Goal: Communication & Community: Connect with others

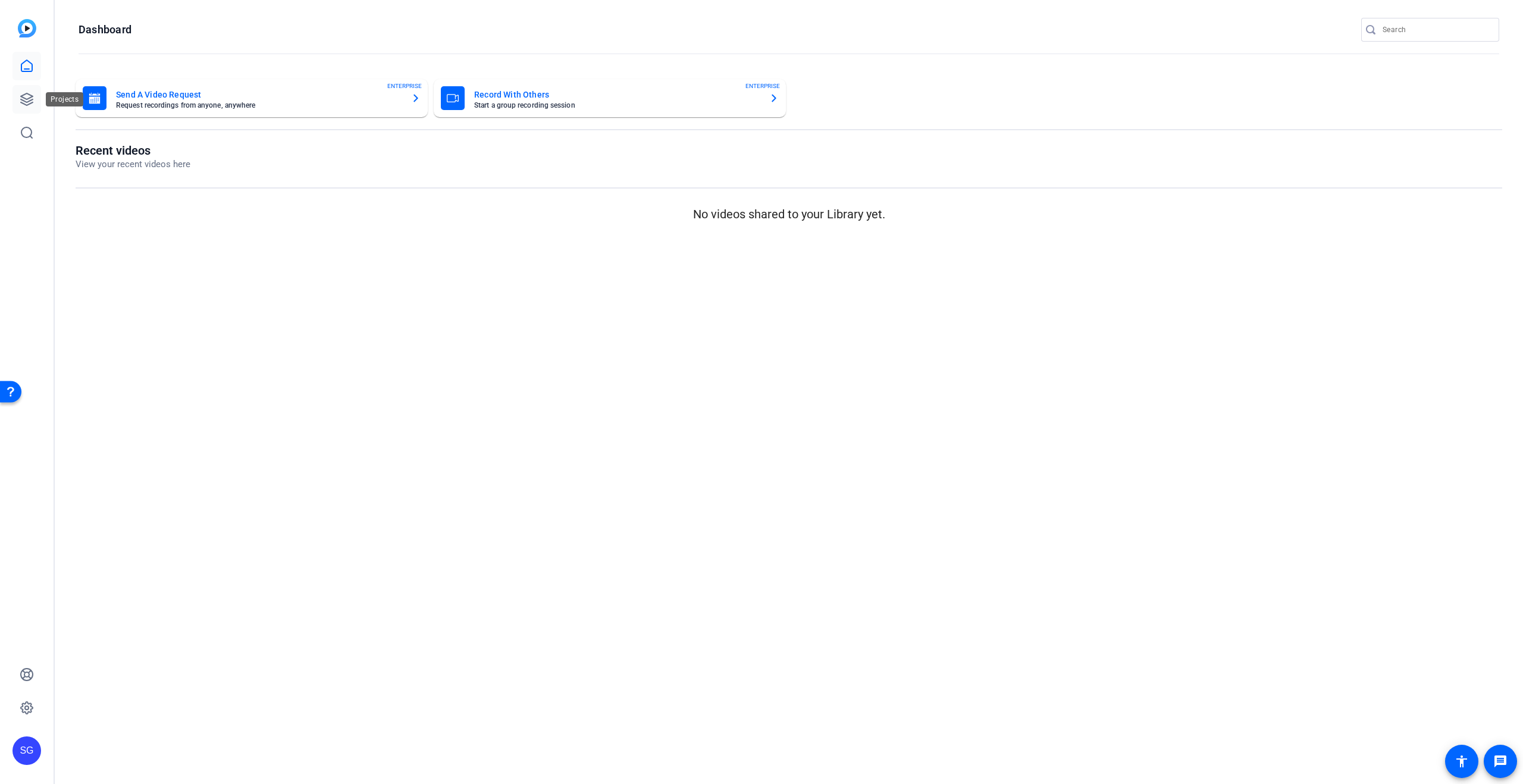
click at [28, 98] on icon at bounding box center [27, 99] width 15 height 15
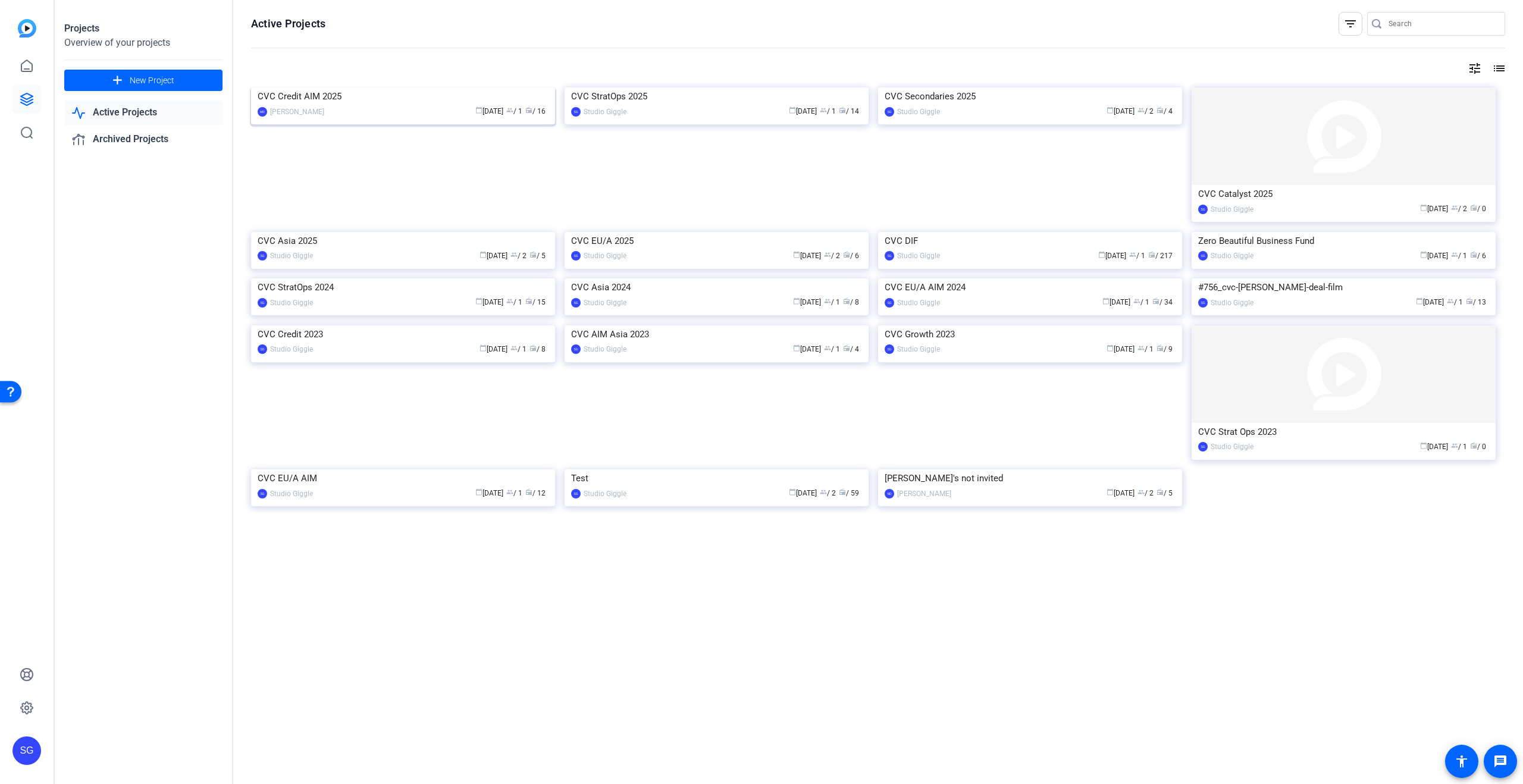
click at [444, 87] on img at bounding box center [403, 87] width 304 height 0
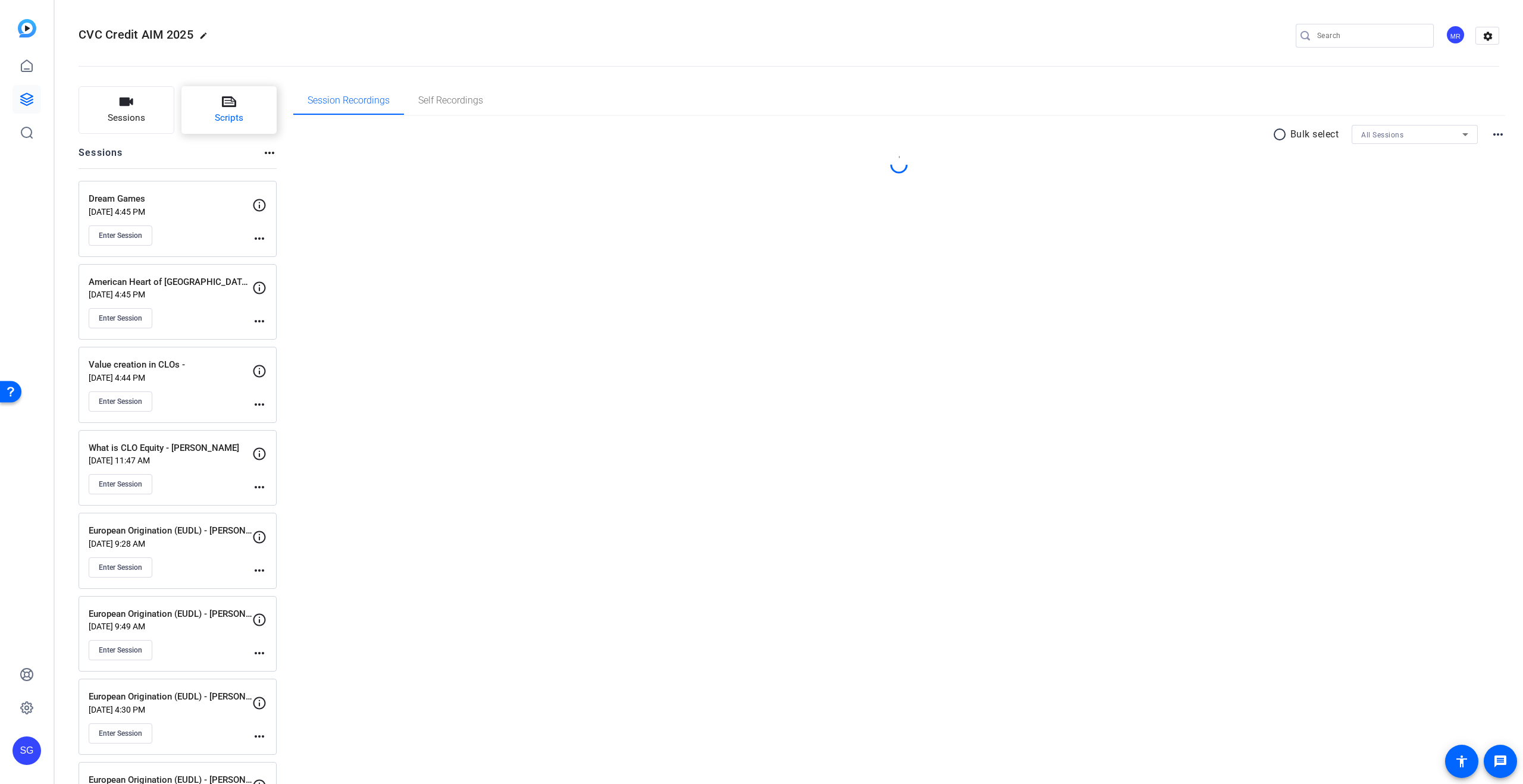
click at [242, 116] on span "Scripts" at bounding box center [229, 118] width 29 height 14
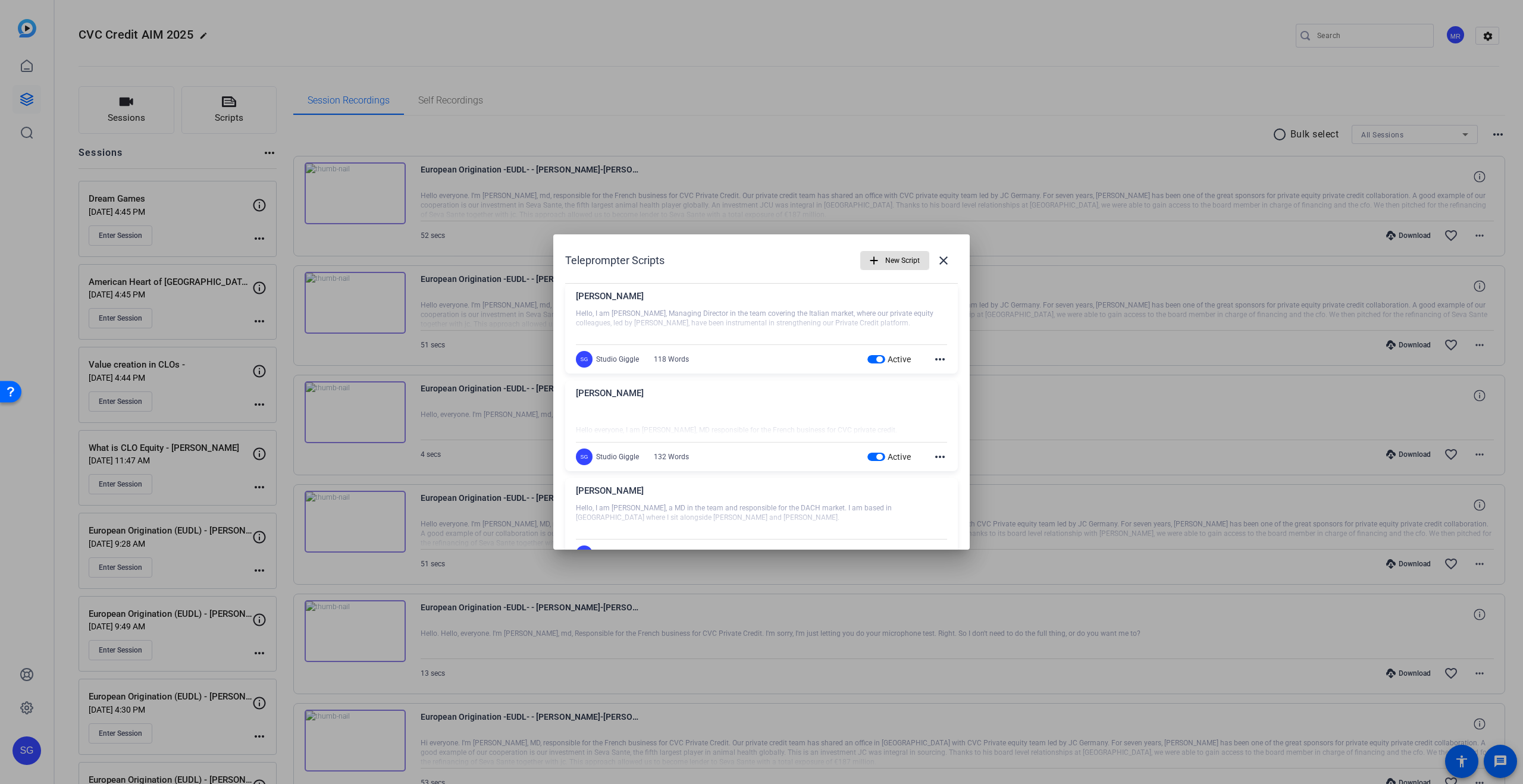
click at [940, 458] on mat-icon "more_horiz" at bounding box center [940, 457] width 15 height 15
click at [941, 458] on div at bounding box center [761, 392] width 1523 height 784
click at [879, 458] on span "button" at bounding box center [879, 457] width 6 height 6
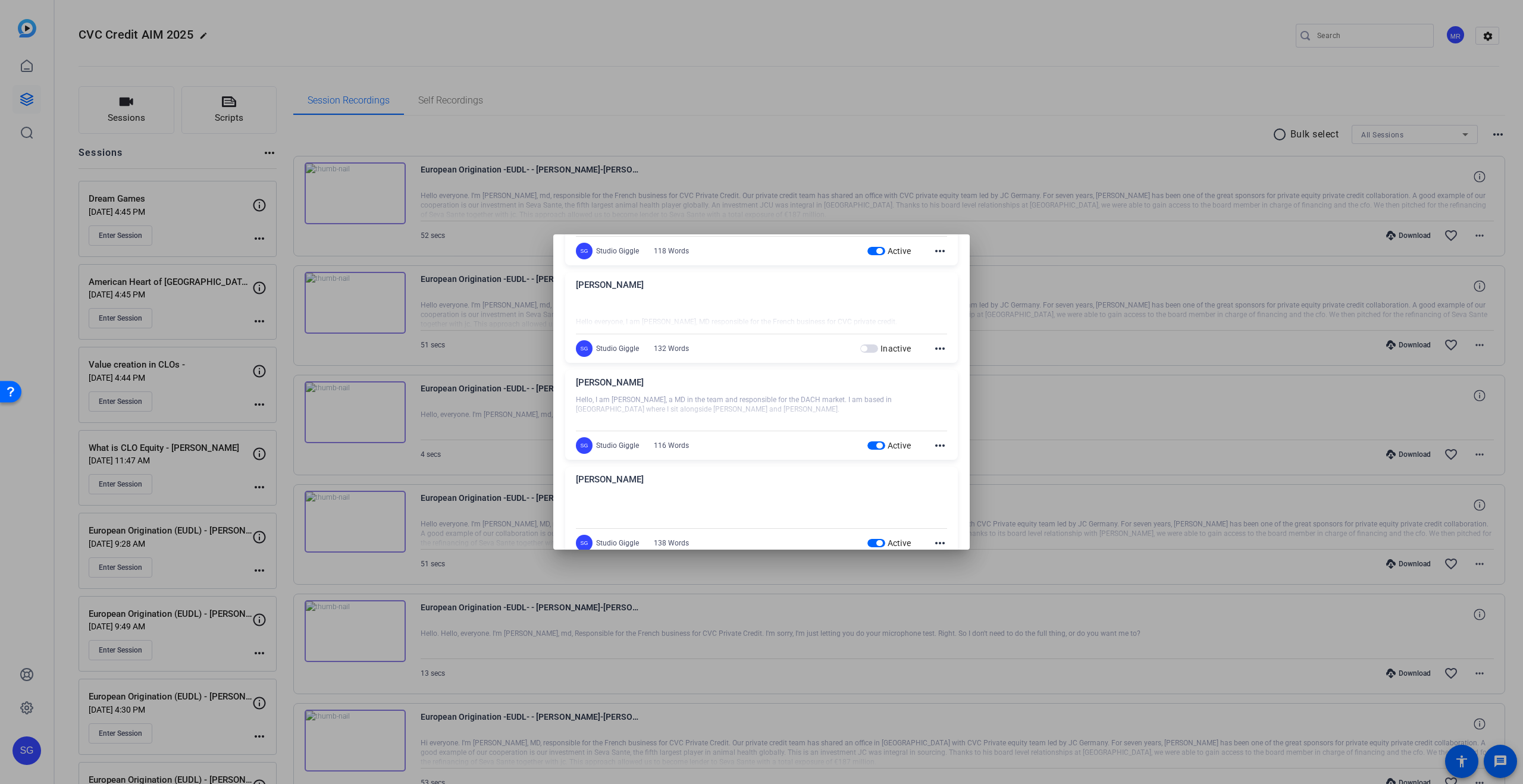
click at [883, 441] on span "button" at bounding box center [876, 446] width 18 height 9
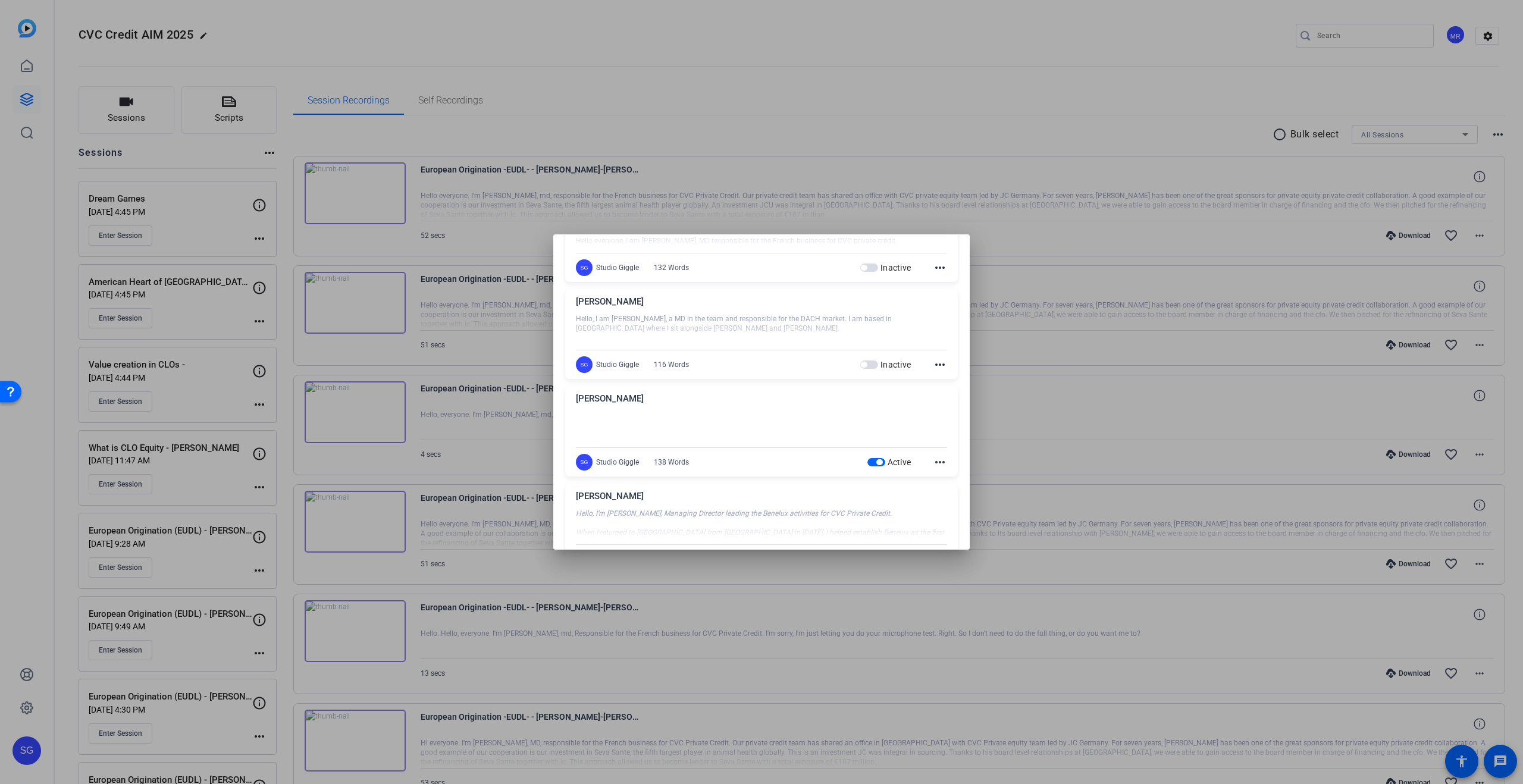
scroll to position [232, 0]
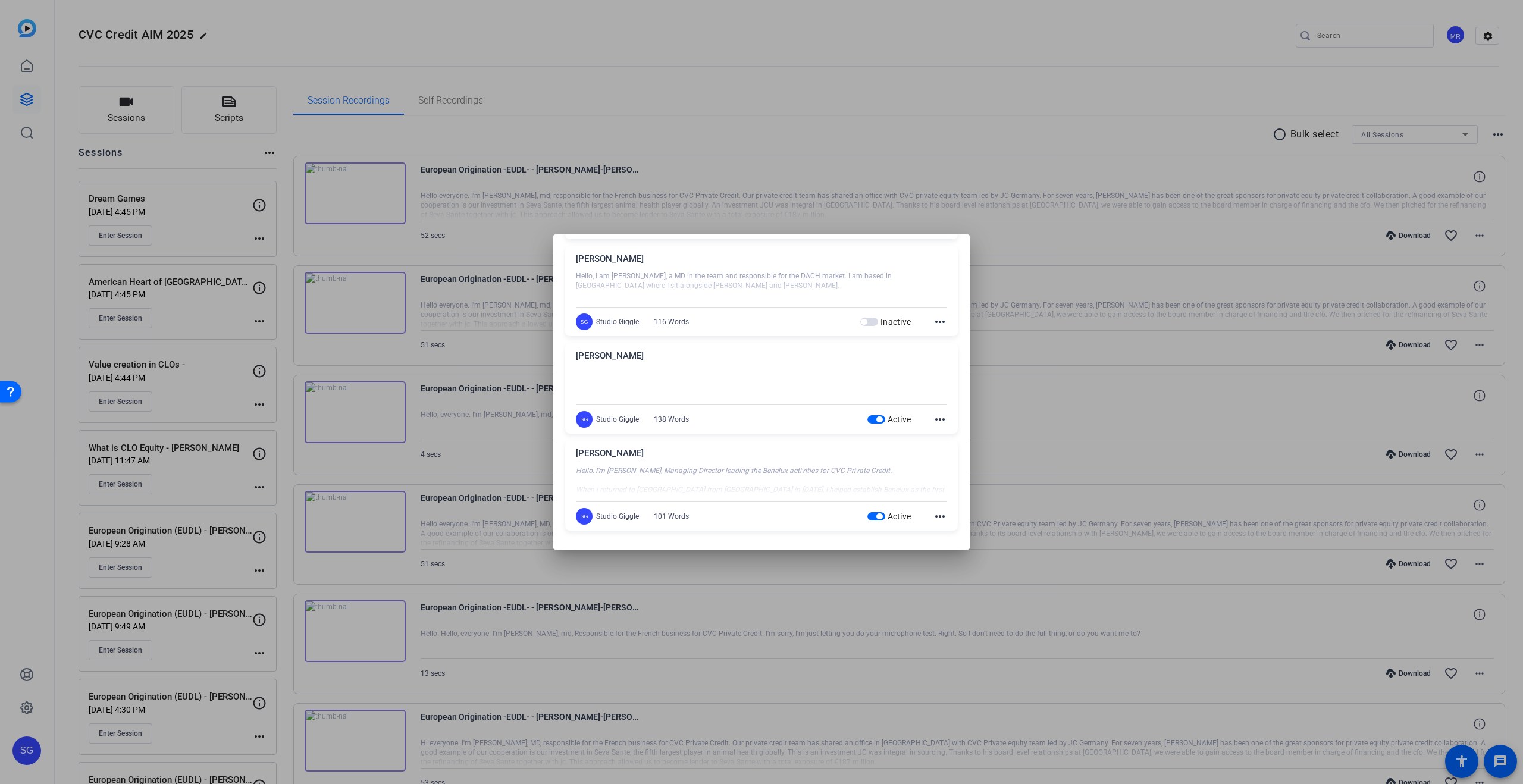
click at [873, 416] on span "button" at bounding box center [876, 420] width 18 height 9
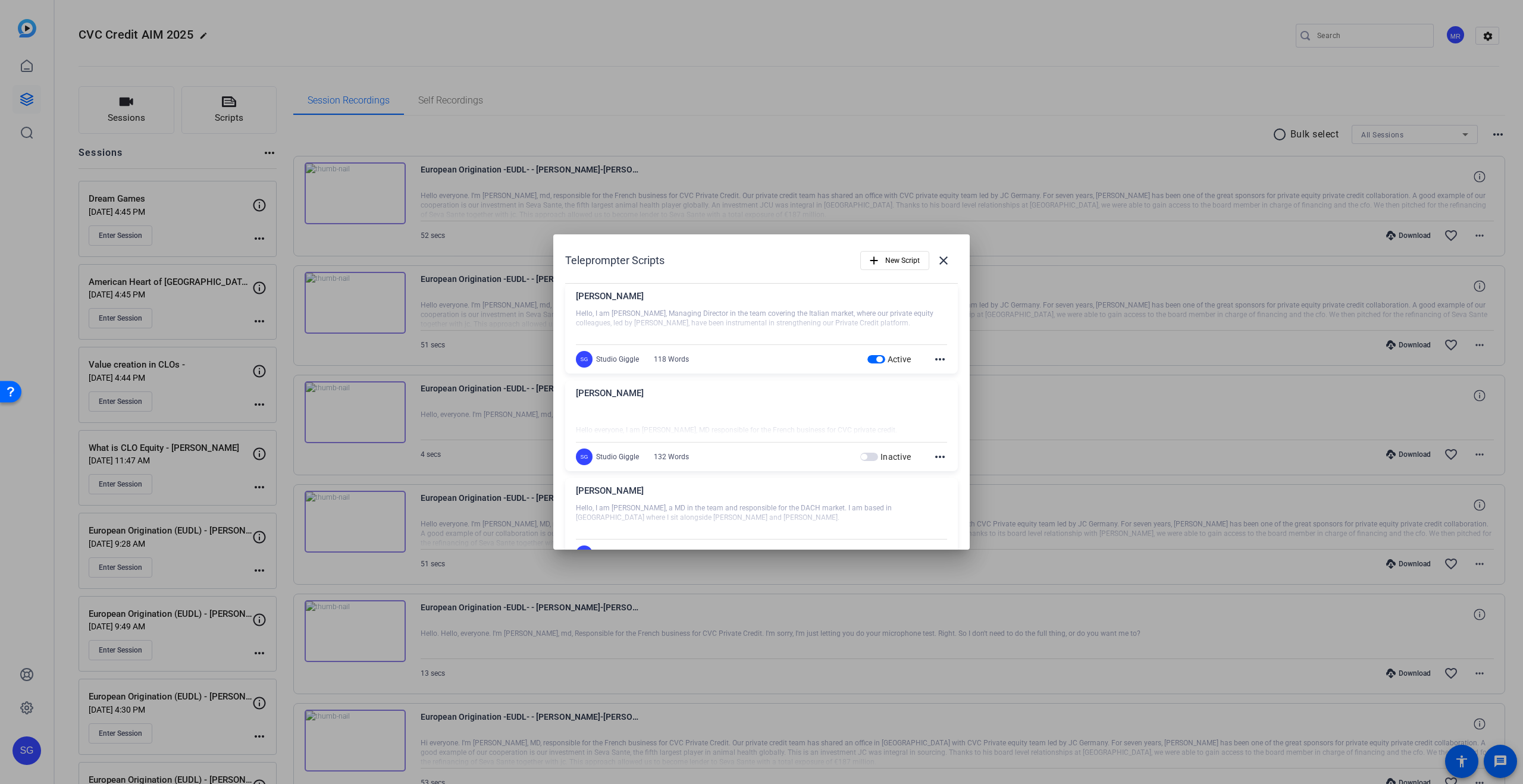
click at [937, 362] on mat-icon "more_horiz" at bounding box center [940, 359] width 15 height 15
click at [949, 372] on span "Edit" at bounding box center [966, 376] width 48 height 15
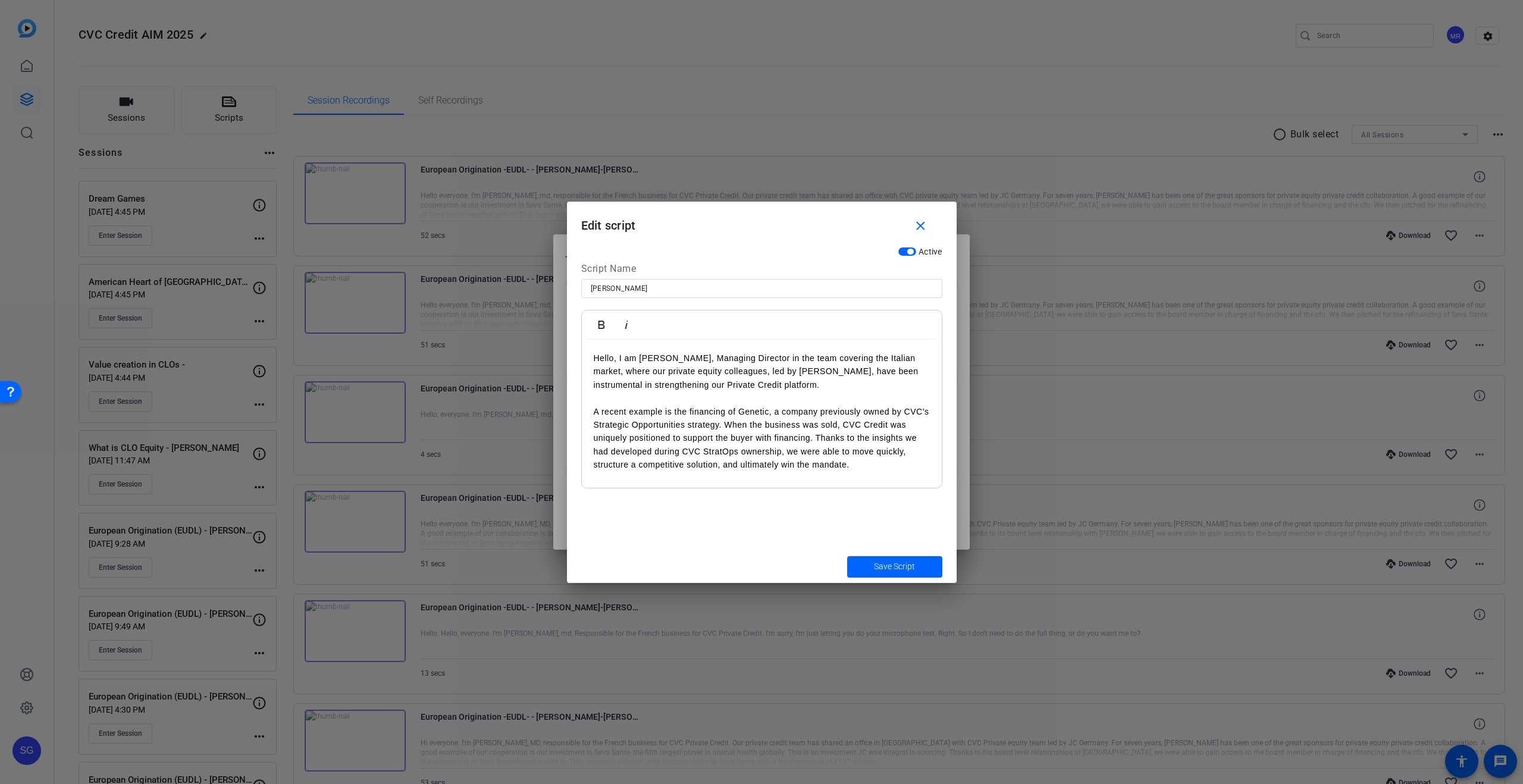
click at [741, 398] on p at bounding box center [761, 397] width 336 height 13
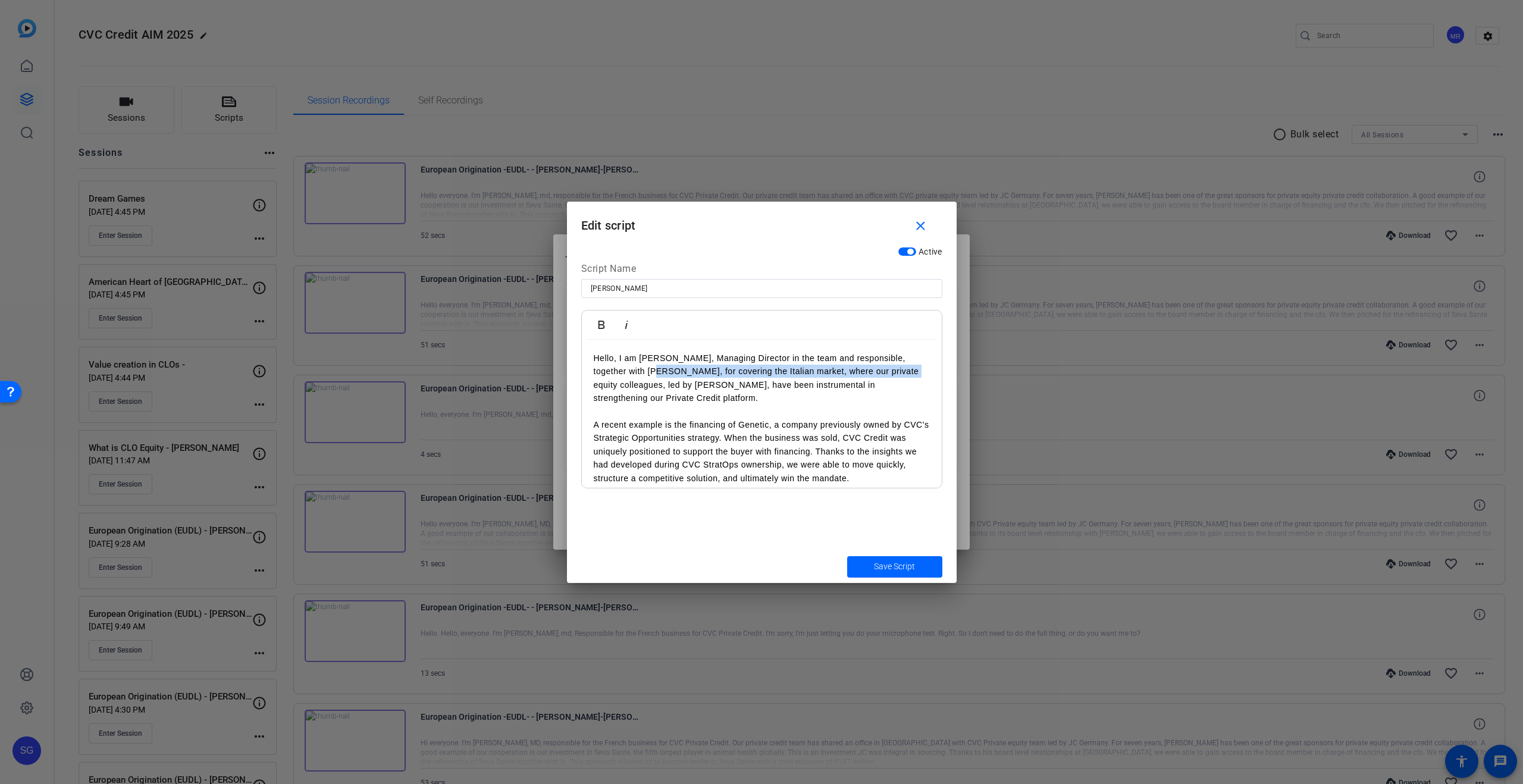
drag, startPoint x: 633, startPoint y: 370, endPoint x: 864, endPoint y: 371, distance: 231.0
click at [864, 371] on span "Hello, I am Alessio Di Vito, Managing Director in the team and responsible, tog…" at bounding box center [756, 377] width 326 height 49
click at [657, 400] on p "Hello, I am Alessio Di Vito, Managing Director in the team and responsible, tog…" at bounding box center [761, 378] width 336 height 54
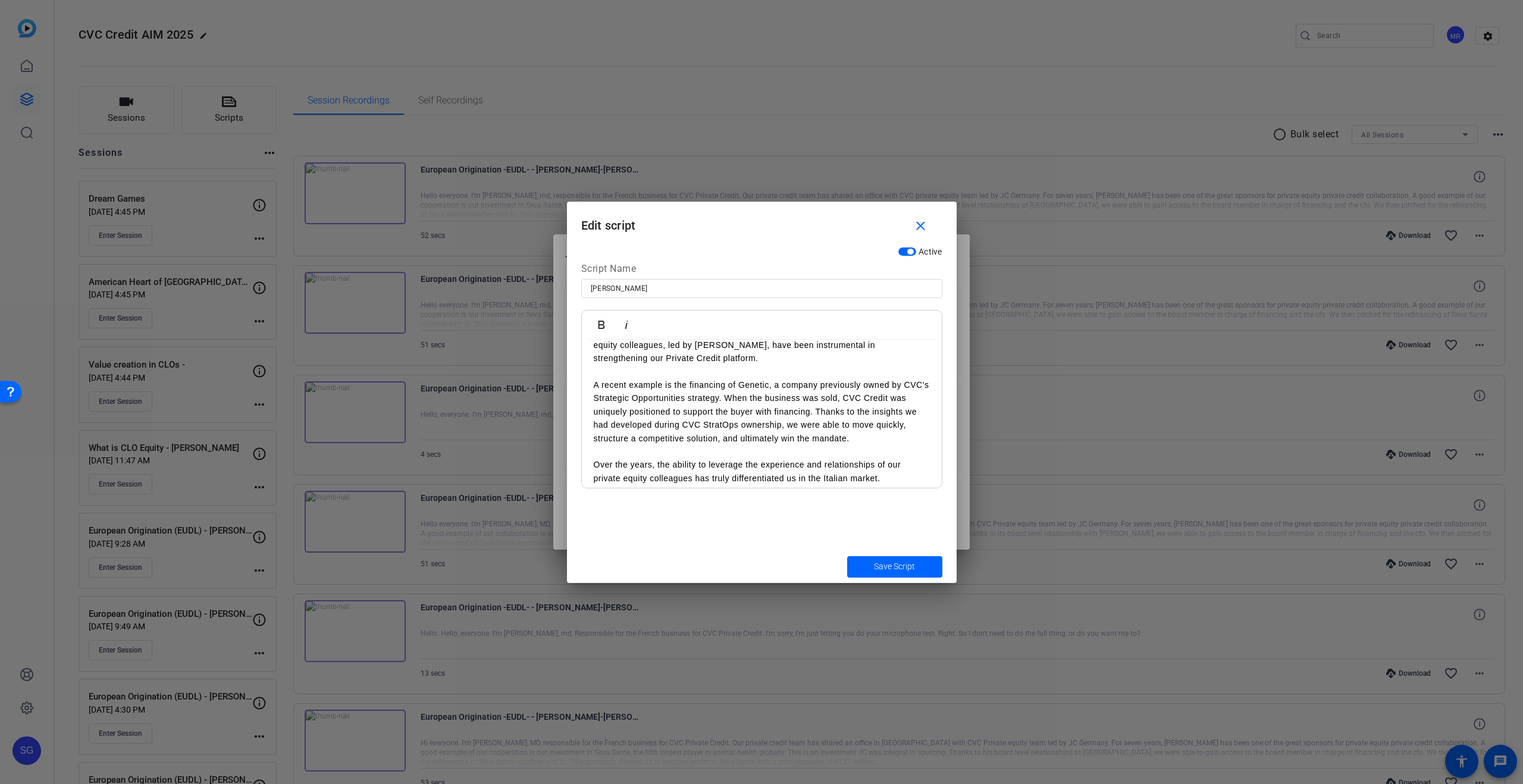
scroll to position [48, 0]
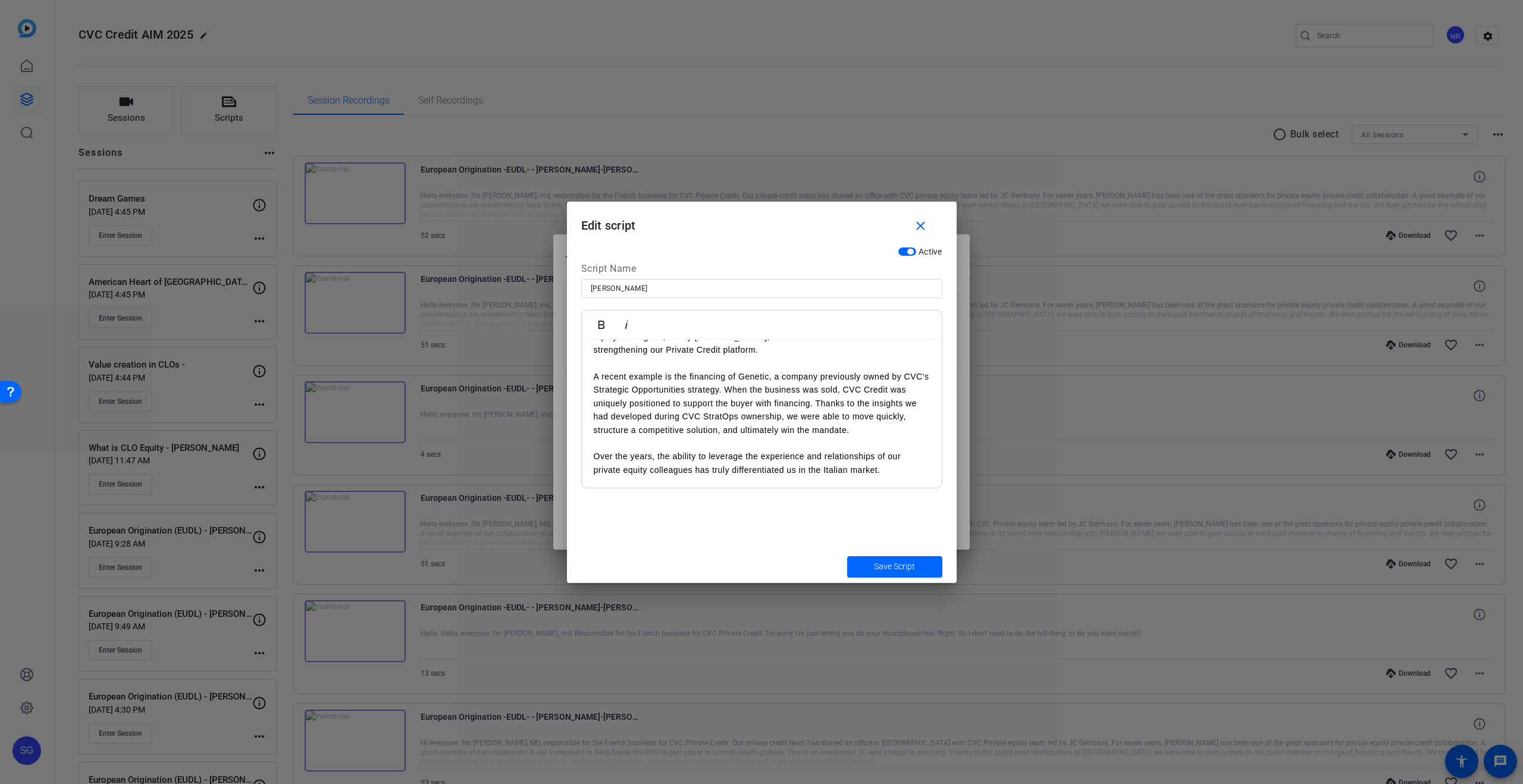
click at [905, 567] on span "Save Script" at bounding box center [895, 566] width 41 height 12
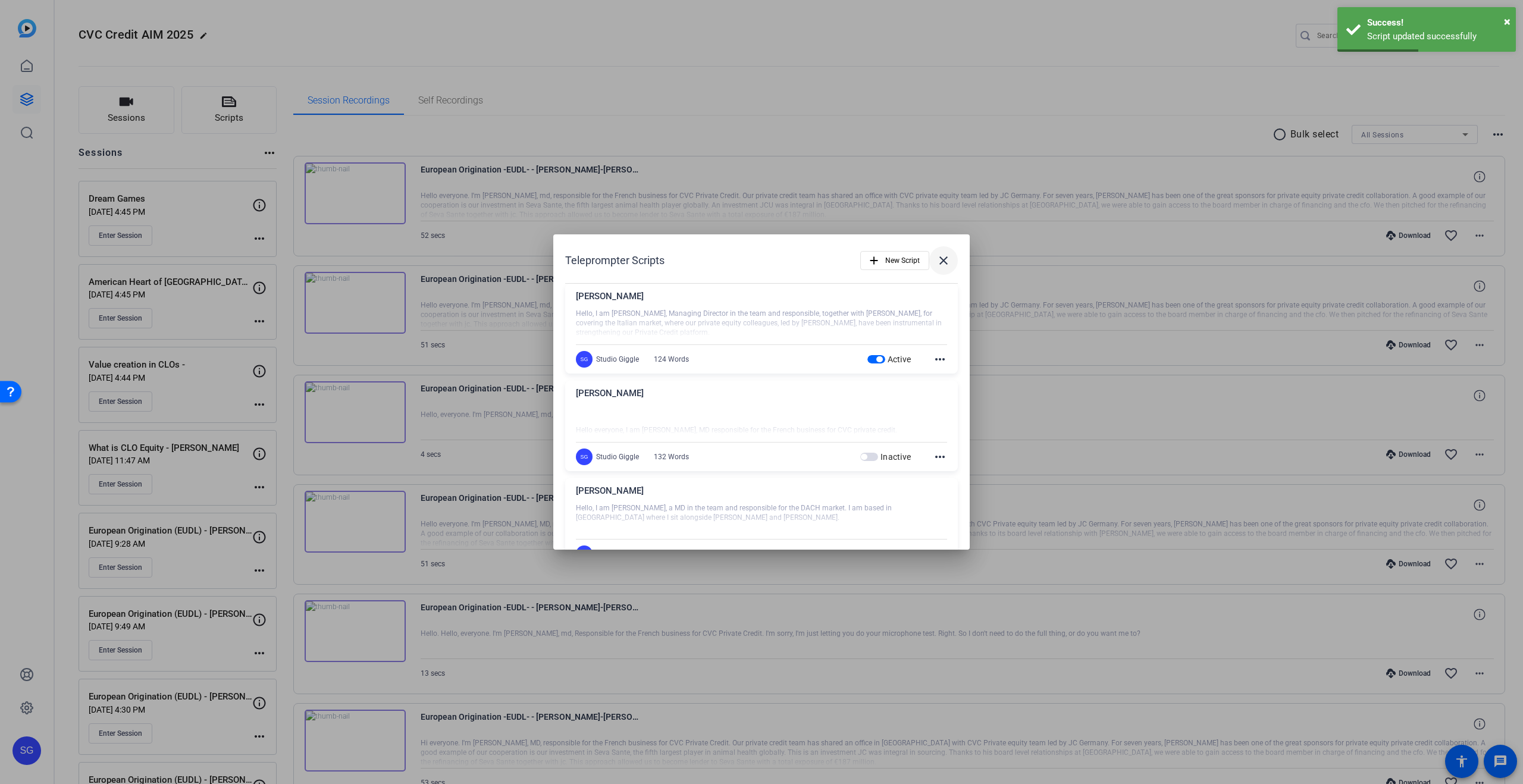
click at [951, 258] on span at bounding box center [943, 260] width 29 height 28
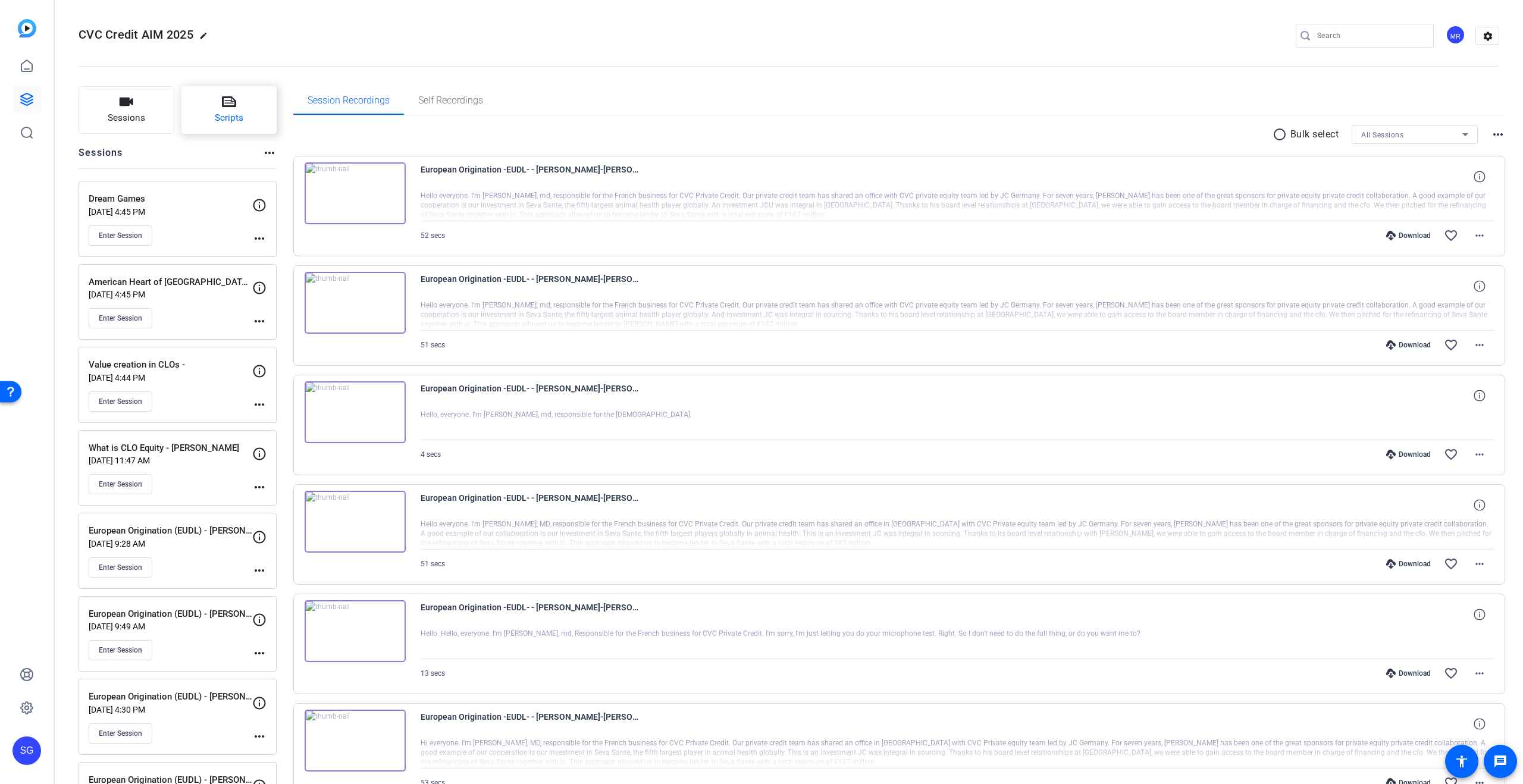
click at [242, 109] on button "Scripts" at bounding box center [229, 110] width 96 height 47
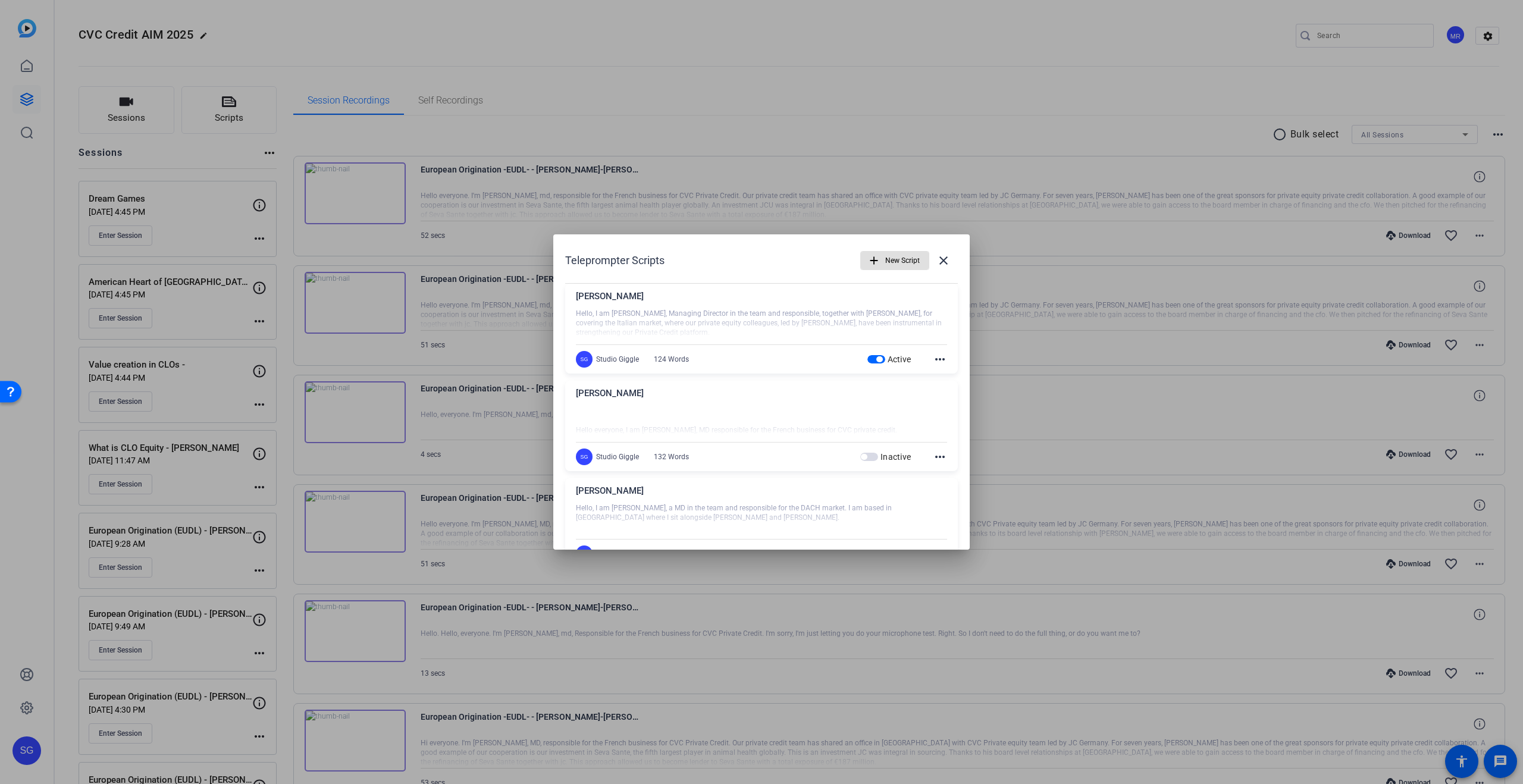
scroll to position [232, 0]
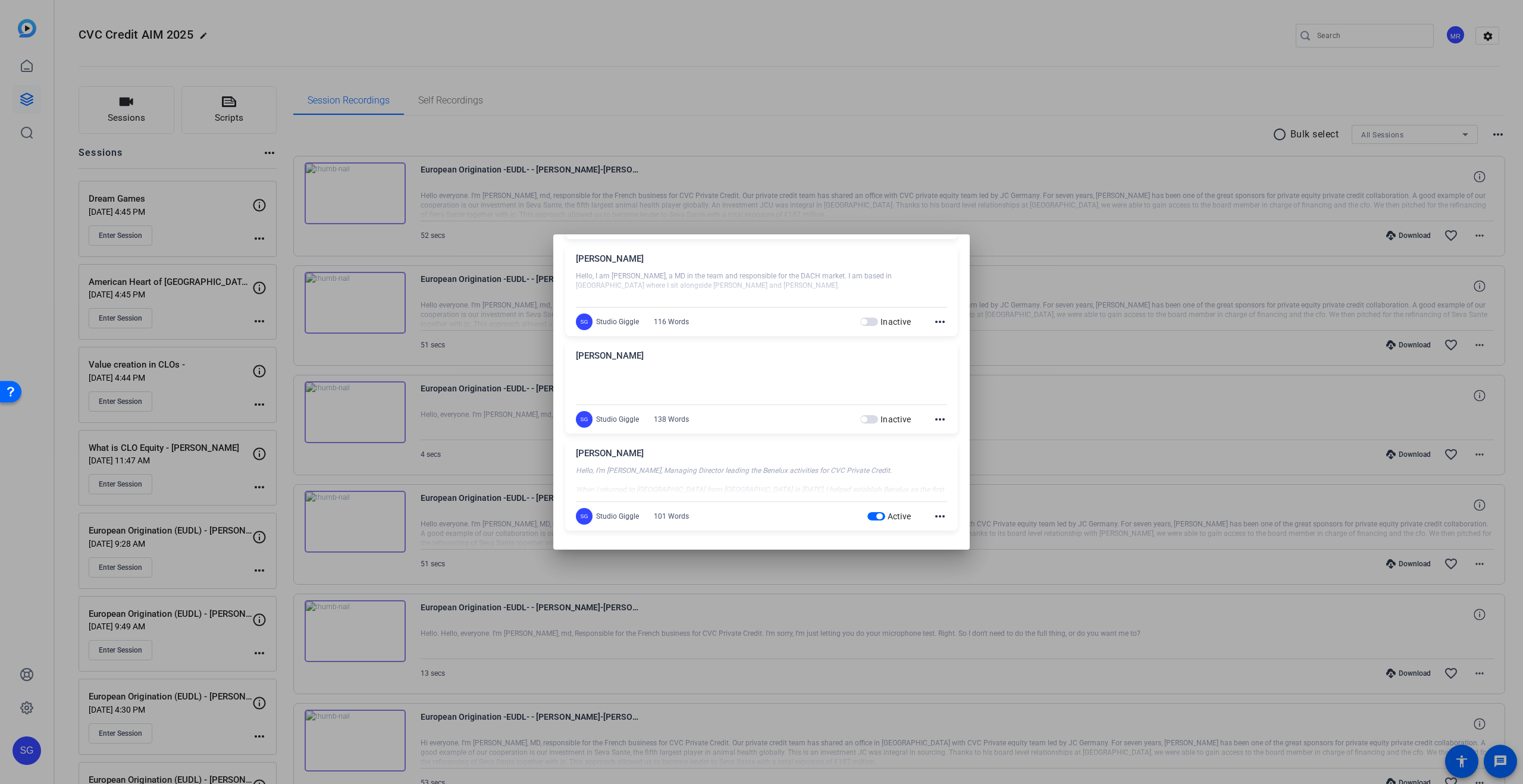
click at [662, 474] on div at bounding box center [762, 480] width 371 height 29
click at [612, 458] on div "Ed Michel" at bounding box center [762, 456] width 371 height 20
click at [939, 516] on mat-icon "more_horiz" at bounding box center [940, 516] width 15 height 15
click at [947, 529] on span "Edit" at bounding box center [966, 534] width 48 height 15
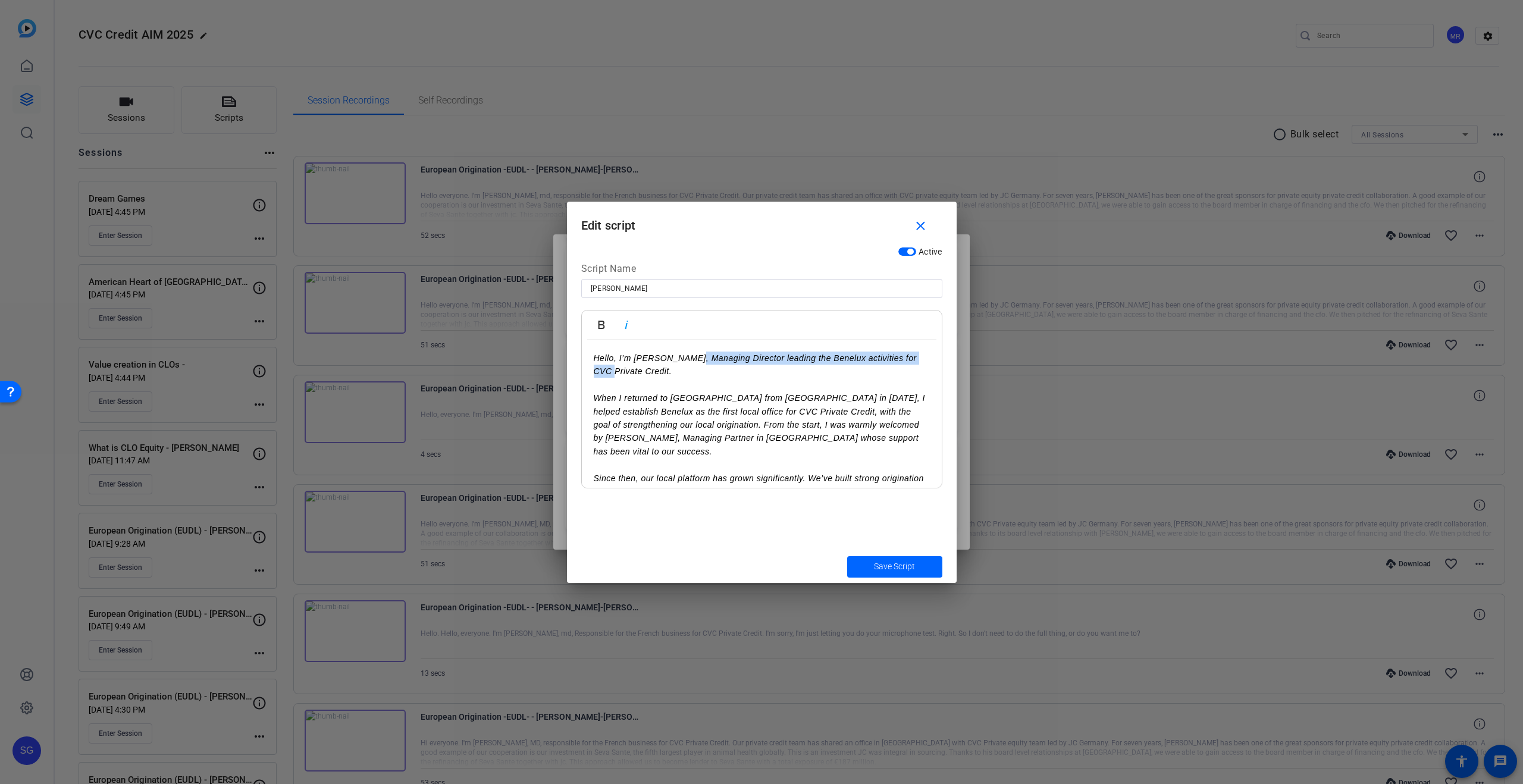
drag, startPoint x: 693, startPoint y: 358, endPoint x: 524, endPoint y: 357, distance: 169.0
click at [498, 365] on div "Teleprompter Scripts add New Script close Alessio Di Vito Hello, I am Alessio D…" at bounding box center [761, 392] width 1523 height 784
drag, startPoint x: 776, startPoint y: 395, endPoint x: 770, endPoint y: 395, distance: 6.0
click at [776, 395] on em "When I returned to Brussels from London in 2019, I helped establish Benelux as …" at bounding box center [759, 424] width 332 height 63
click at [653, 386] on p at bounding box center [761, 384] width 336 height 13
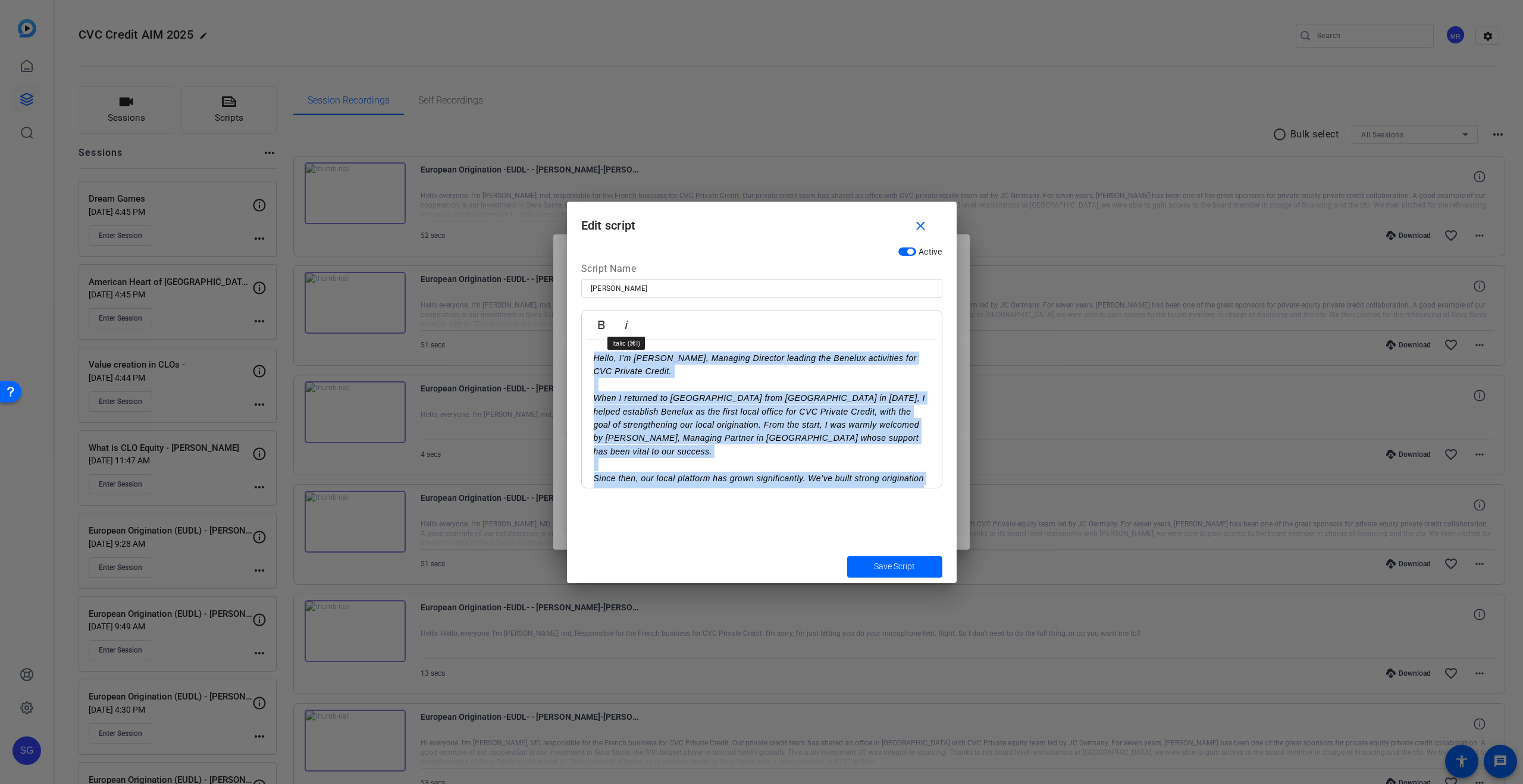
drag, startPoint x: 630, startPoint y: 326, endPoint x: 657, endPoint y: 344, distance: 32.4
click at [630, 326] on icon "button" at bounding box center [626, 325] width 15 height 15
click at [622, 330] on icon "button" at bounding box center [626, 325] width 15 height 15
click at [761, 412] on p "When I returned to Brussels from London in 2019, I helped establish Benelux as …" at bounding box center [761, 424] width 336 height 66
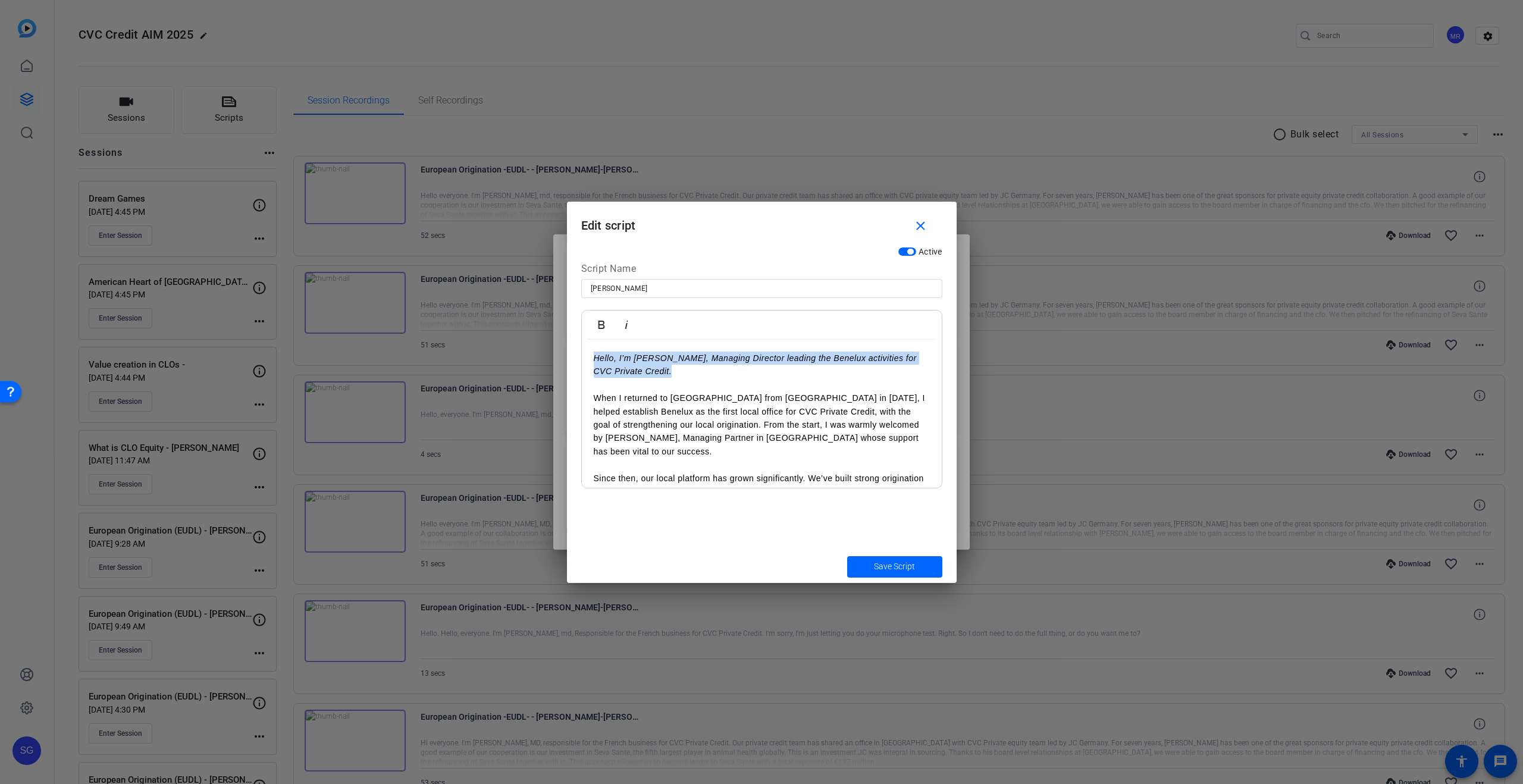
drag, startPoint x: 669, startPoint y: 370, endPoint x: 532, endPoint y: 359, distance: 137.4
click at [532, 359] on div "Teleprompter Scripts add New Script close Alessio Di Vito Hello, I am Alessio D…" at bounding box center [761, 392] width 1523 height 784
drag, startPoint x: 596, startPoint y: 398, endPoint x: 868, endPoint y: 446, distance: 276.2
click at [596, 398] on p "When I returned to Brussels from London in 2019, I helped establish Benelux as …" at bounding box center [761, 424] width 336 height 66
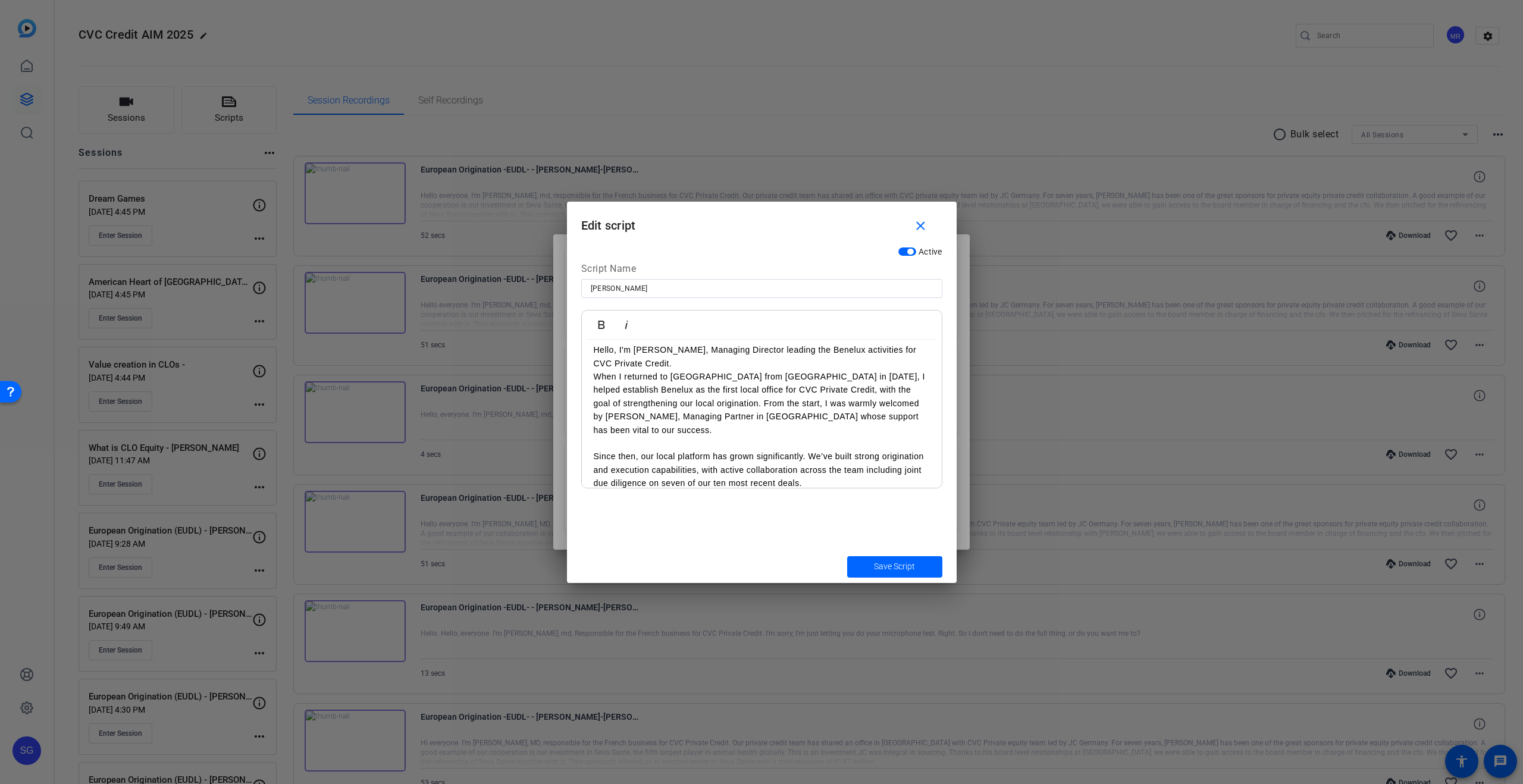
scroll to position [0, 0]
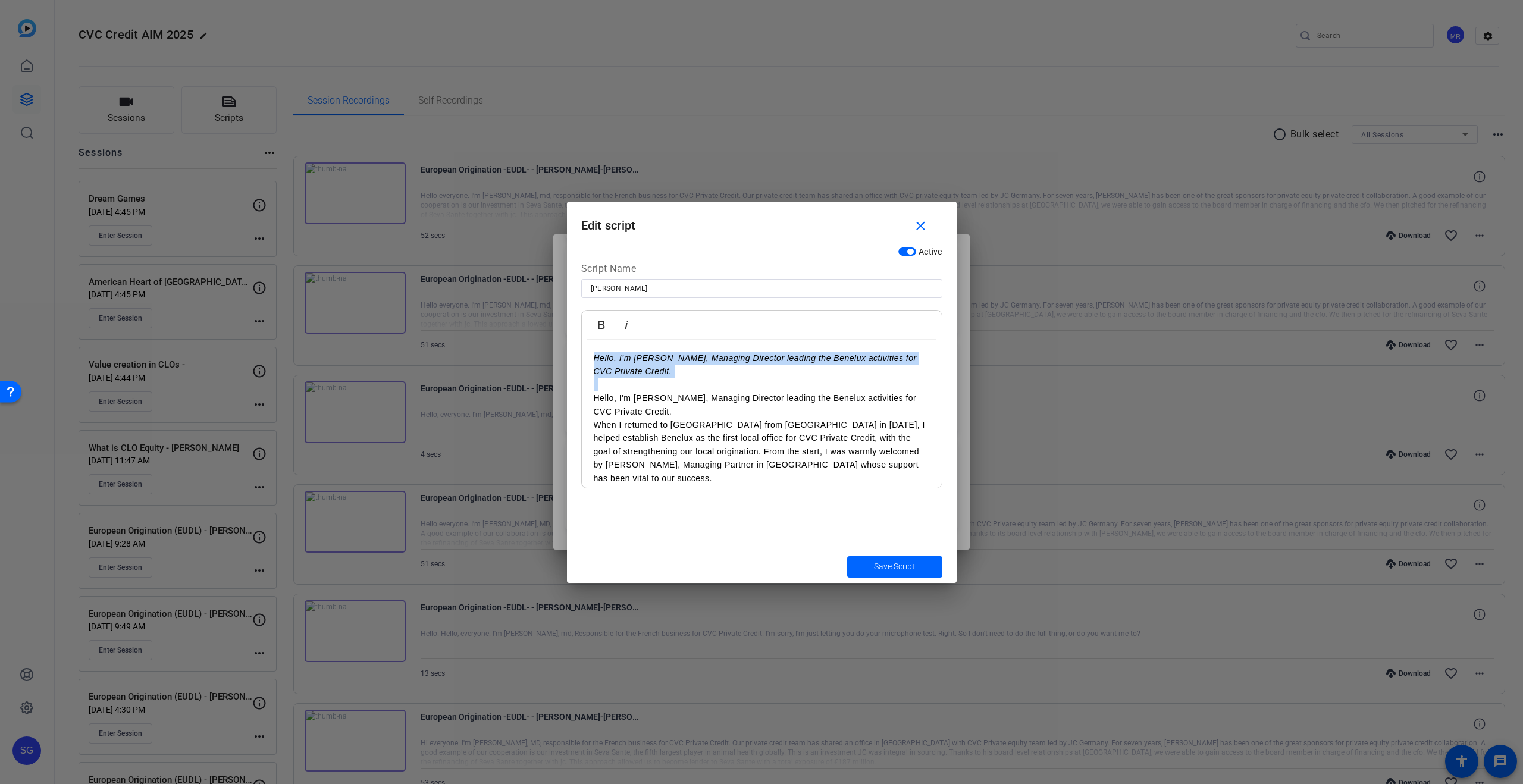
drag, startPoint x: 592, startPoint y: 396, endPoint x: 584, endPoint y: 342, distance: 54.6
click at [584, 342] on div "Hello, I’m Edward Michel, Managing Director leading the Benelux activities for …" at bounding box center [762, 444] width 360 height 210
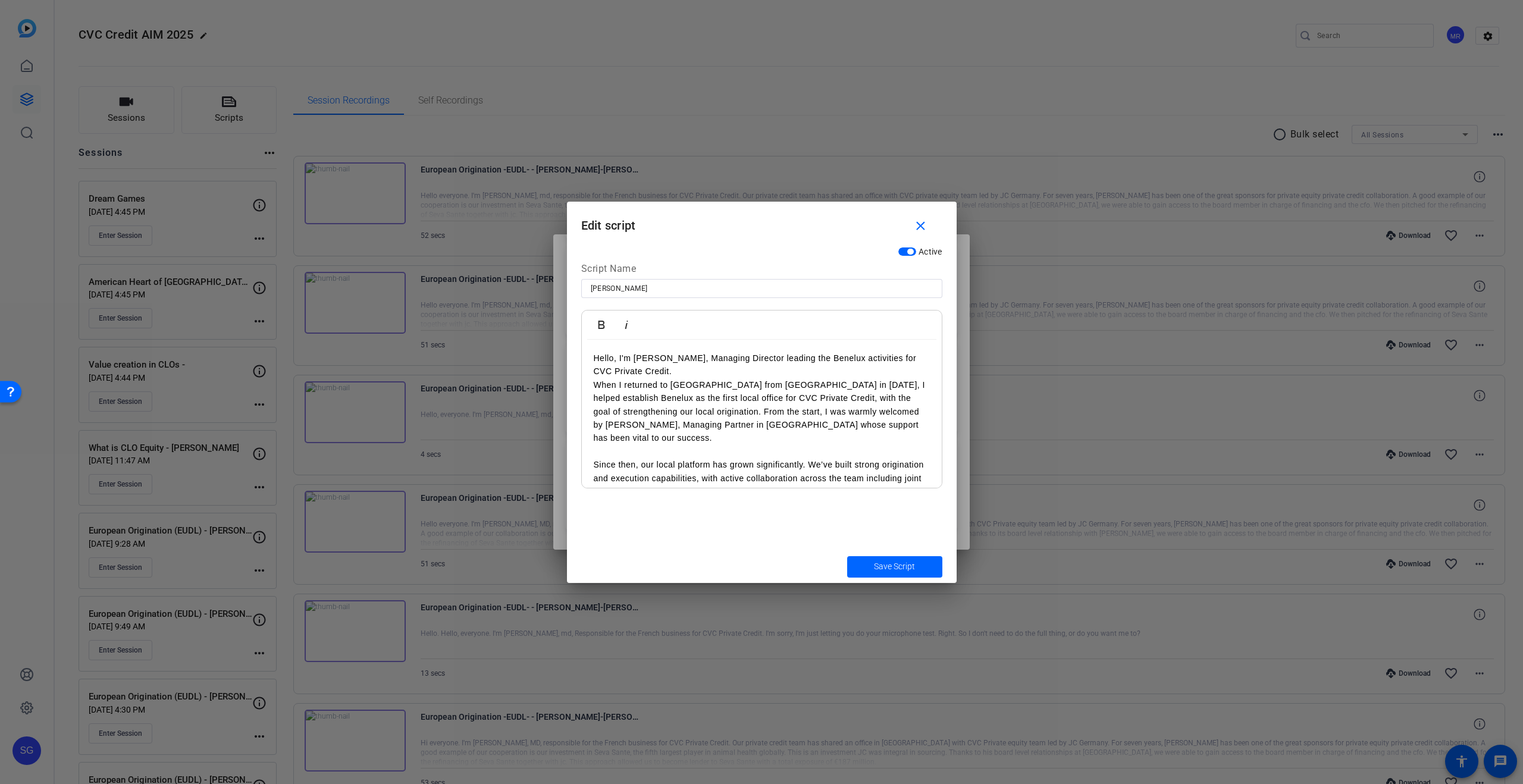
click at [680, 372] on p "Hello, I'm Edward Michel, Managing Director leading the Benelux activities for …" at bounding box center [761, 364] width 336 height 27
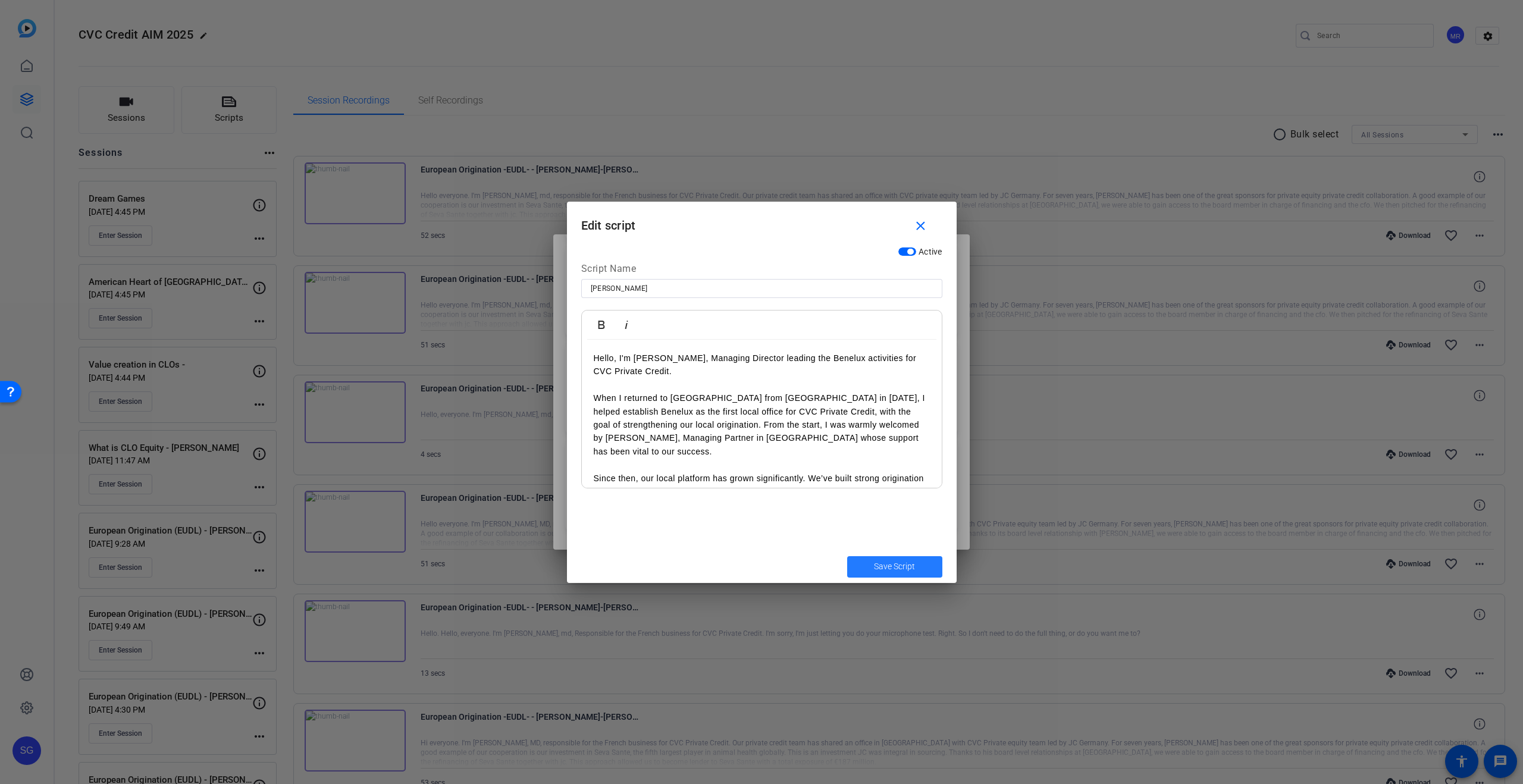
click at [881, 568] on span "Save Script" at bounding box center [895, 566] width 41 height 12
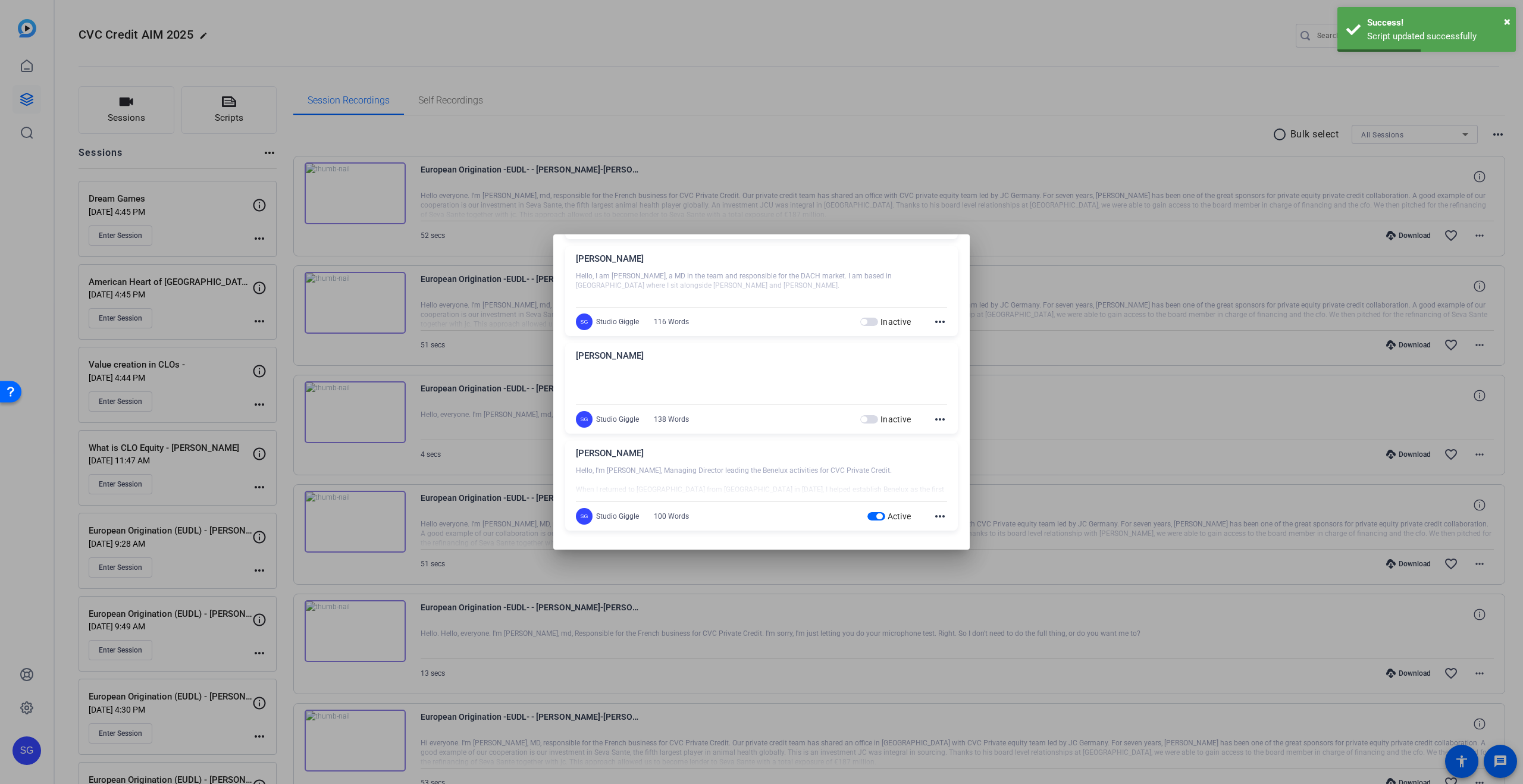
click at [836, 104] on div at bounding box center [761, 392] width 1523 height 784
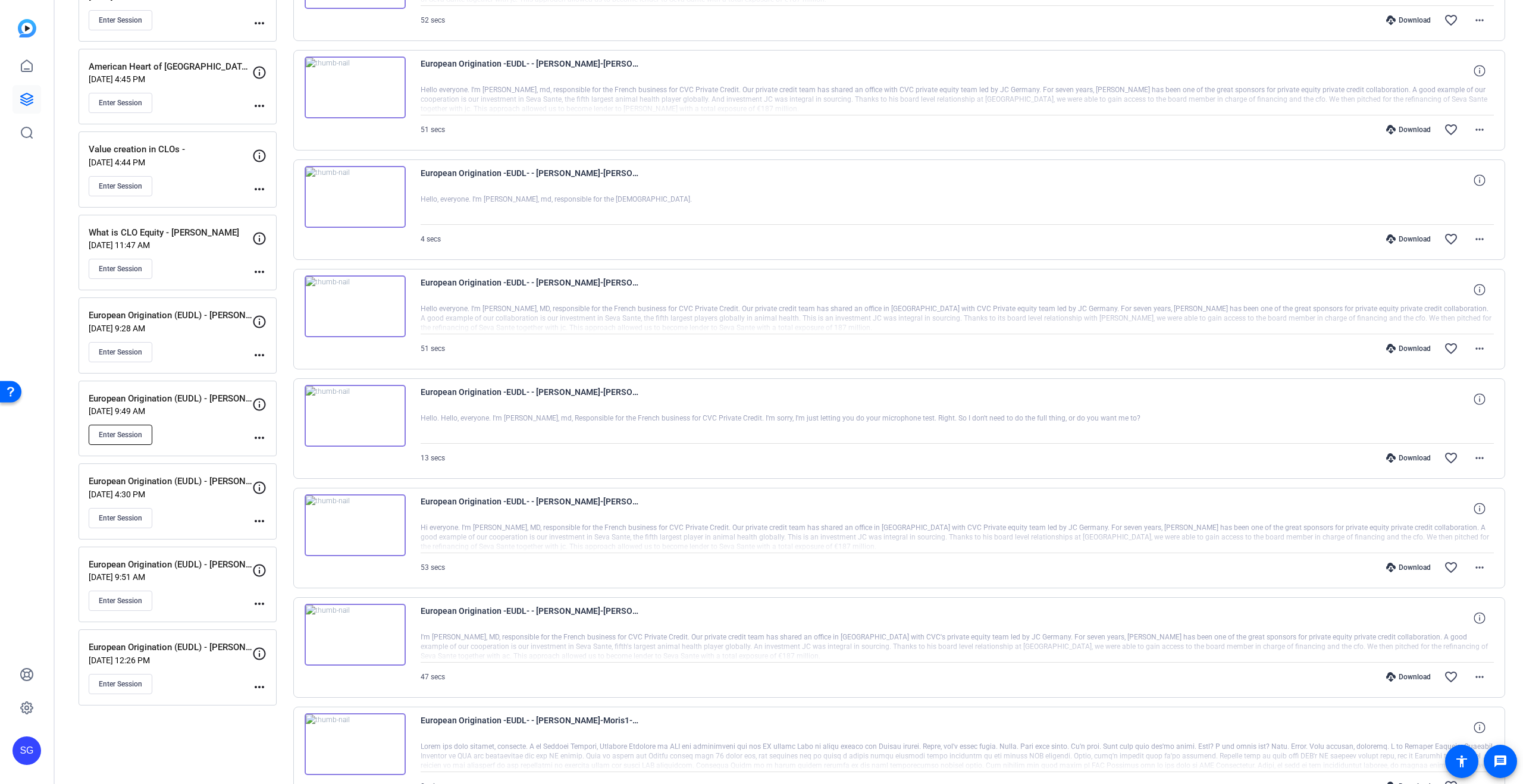
scroll to position [224, 0]
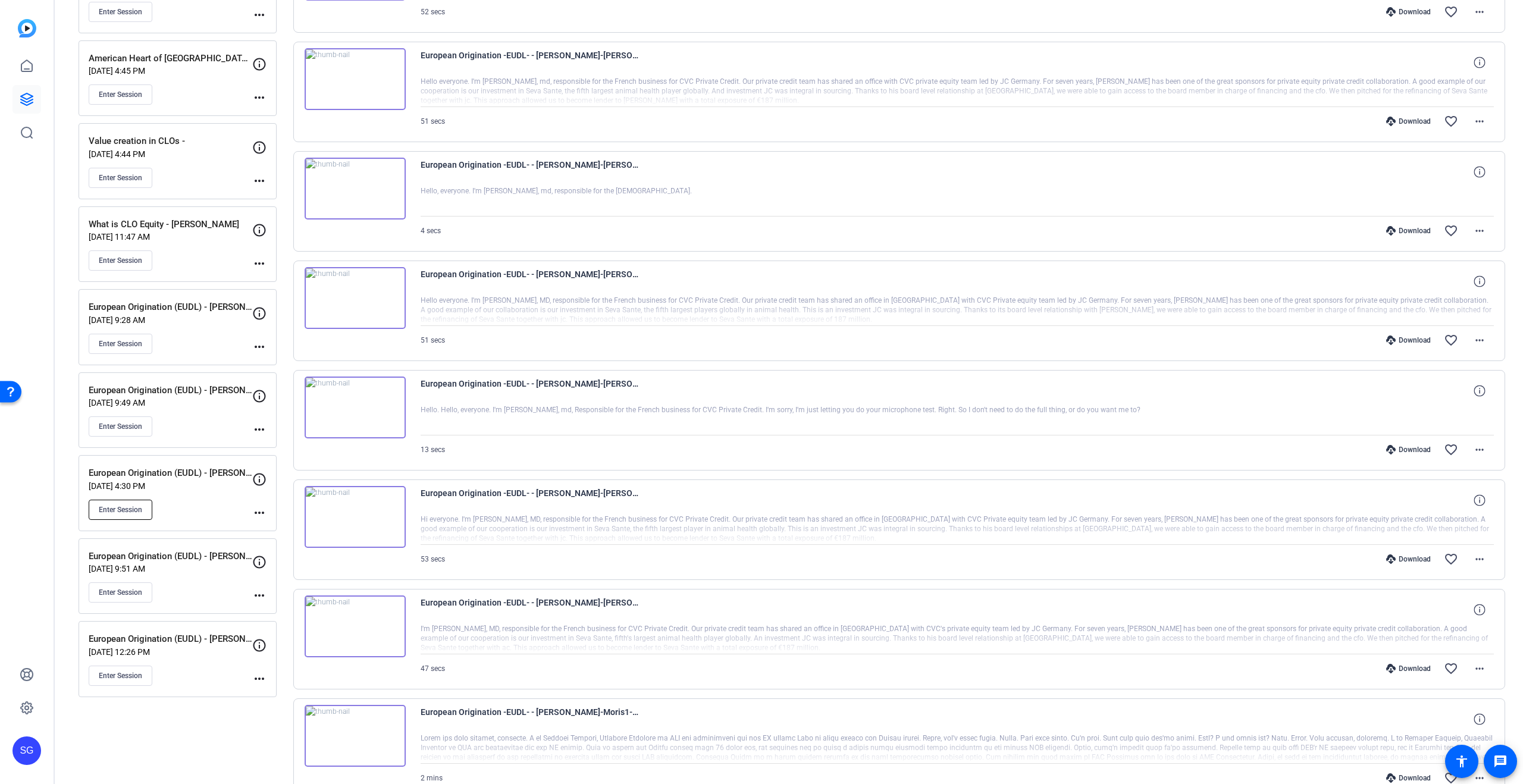
click at [137, 509] on span "Enter Session" at bounding box center [120, 509] width 43 height 9
click at [959, 170] on div "European Origination -EUDL- - Eva Boutillier-Eva Boutillier-2025-10-03-11-26-50…" at bounding box center [957, 172] width 1074 height 28
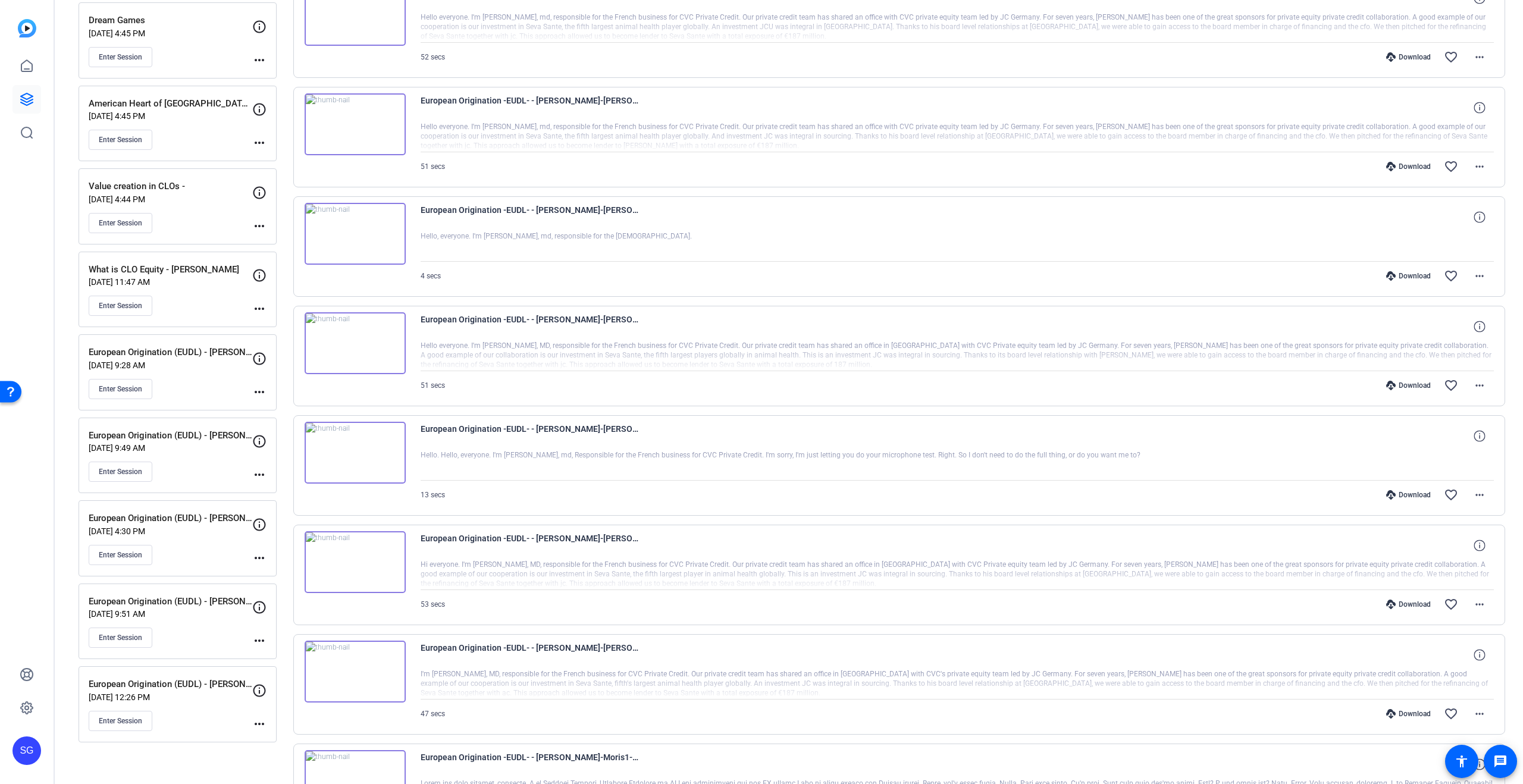
click at [258, 475] on mat-icon "more_horiz" at bounding box center [259, 474] width 15 height 15
click at [301, 490] on span "Edit Session" at bounding box center [289, 492] width 54 height 15
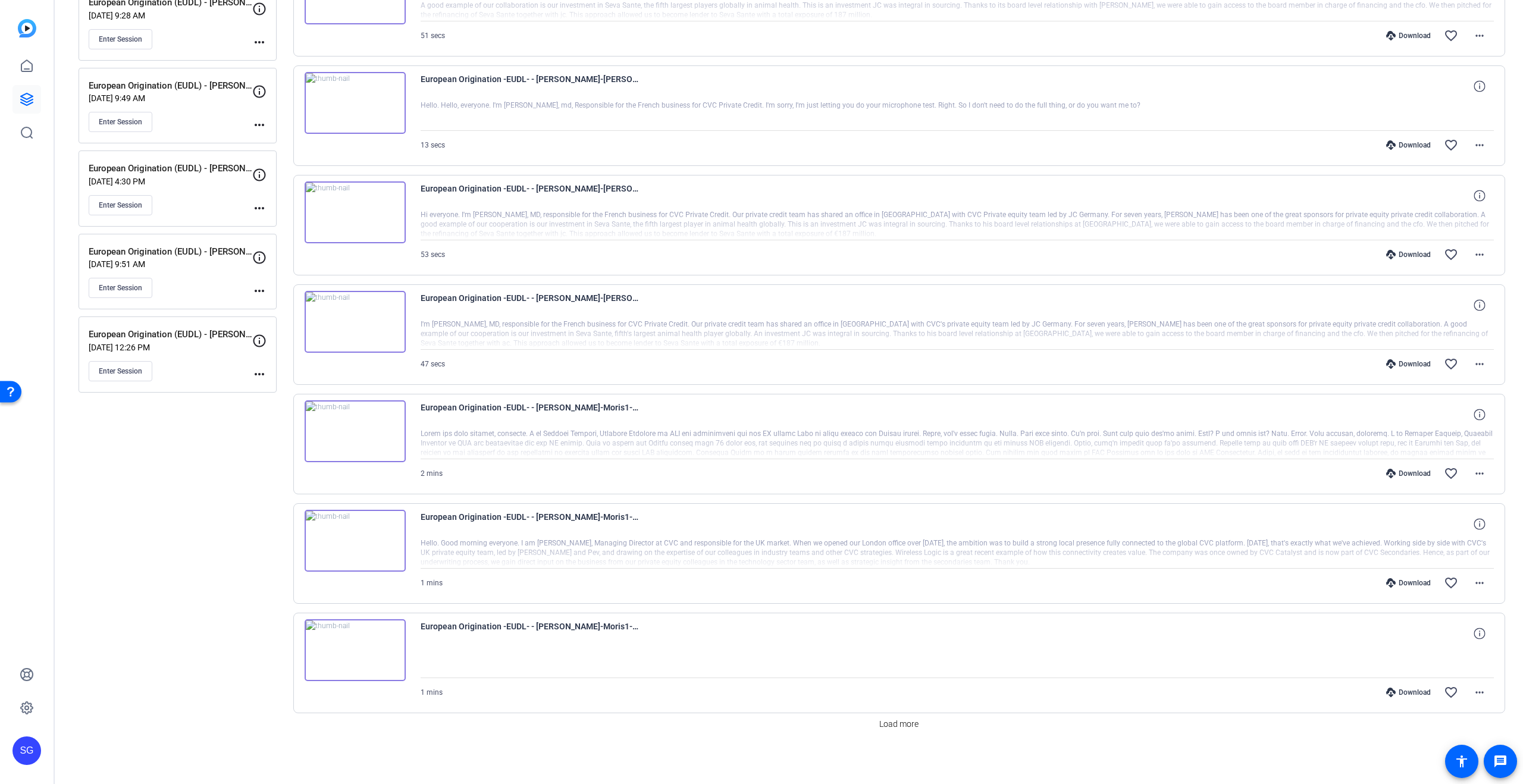
scroll to position [532, 0]
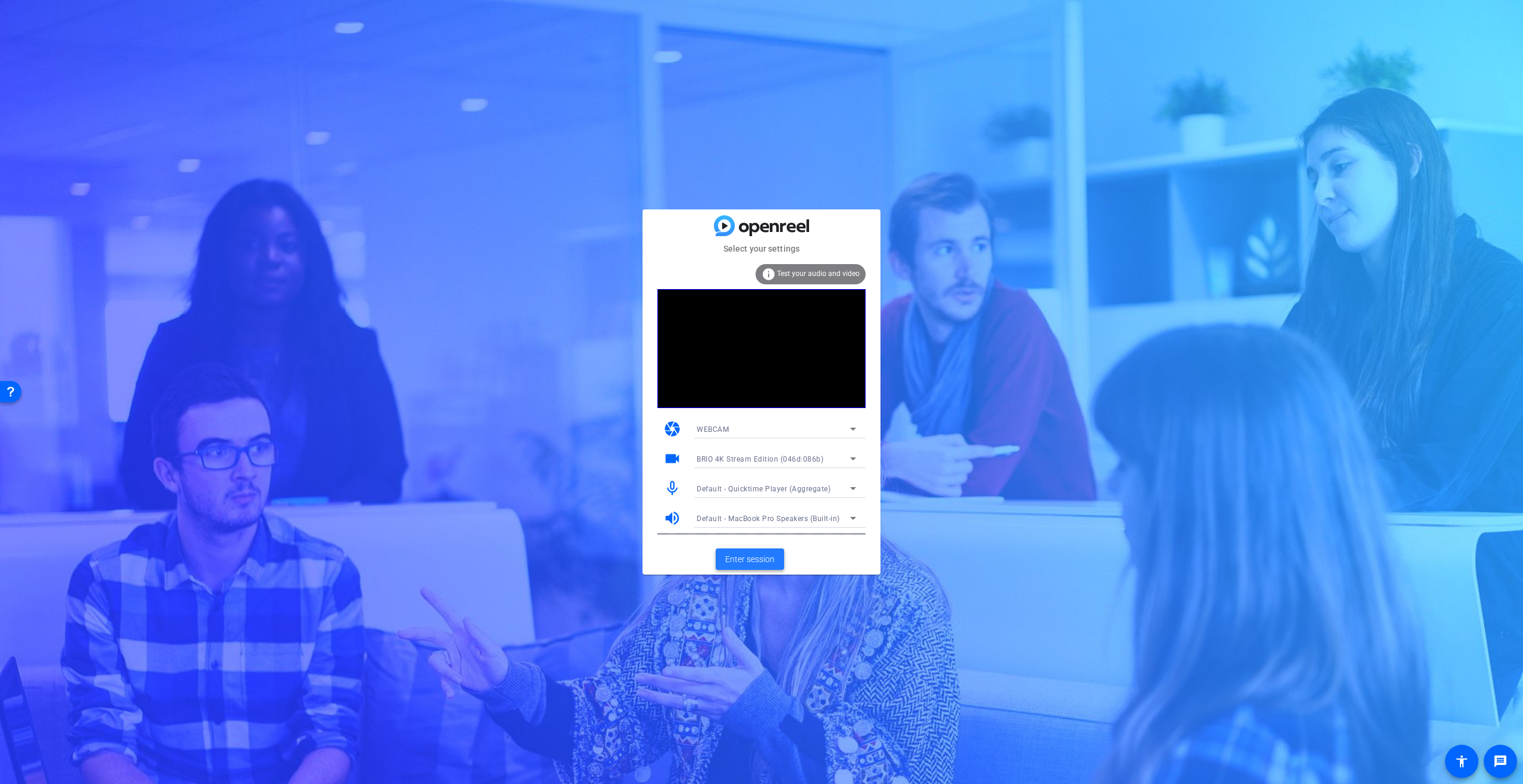
click at [763, 558] on span "Enter session" at bounding box center [750, 560] width 49 height 12
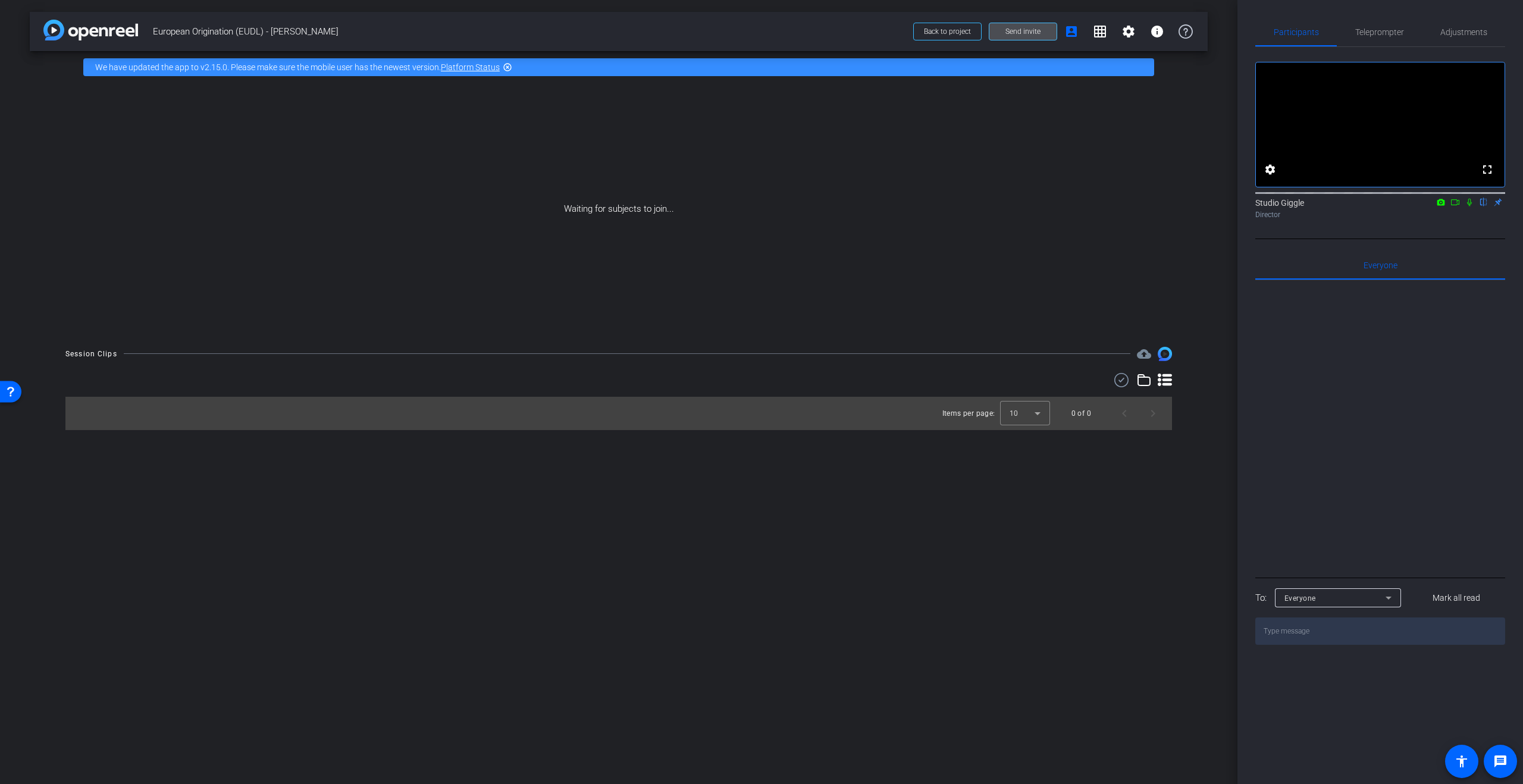
click at [1028, 34] on span "Send invite" at bounding box center [1023, 31] width 35 height 9
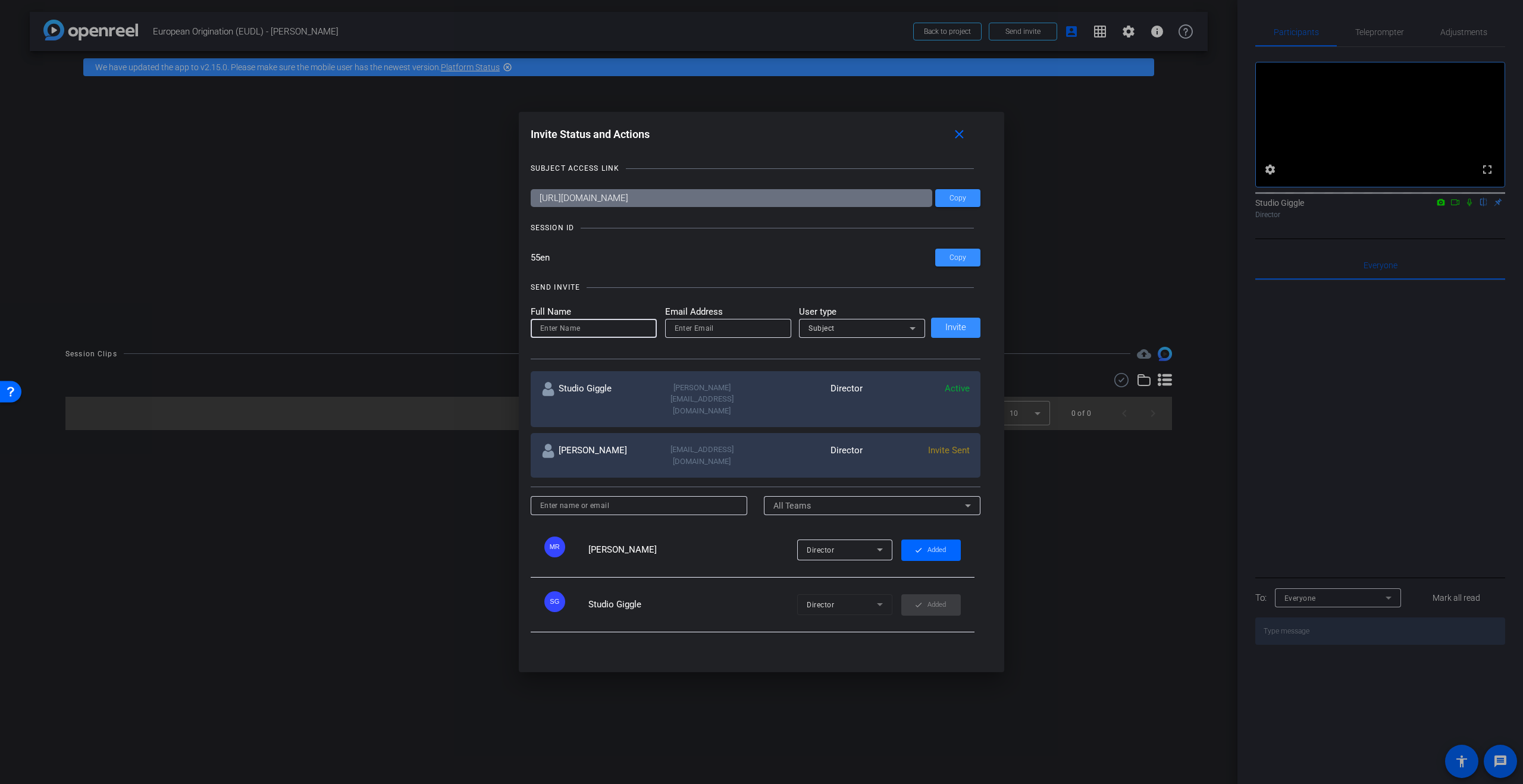
click at [596, 332] on input at bounding box center [593, 328] width 107 height 15
type input "Jon Brigden"
type input "jon@distortion.studio"
click at [874, 325] on div "Subject" at bounding box center [859, 327] width 101 height 15
click at [871, 349] on mat-option "Collaborator" at bounding box center [862, 352] width 126 height 19
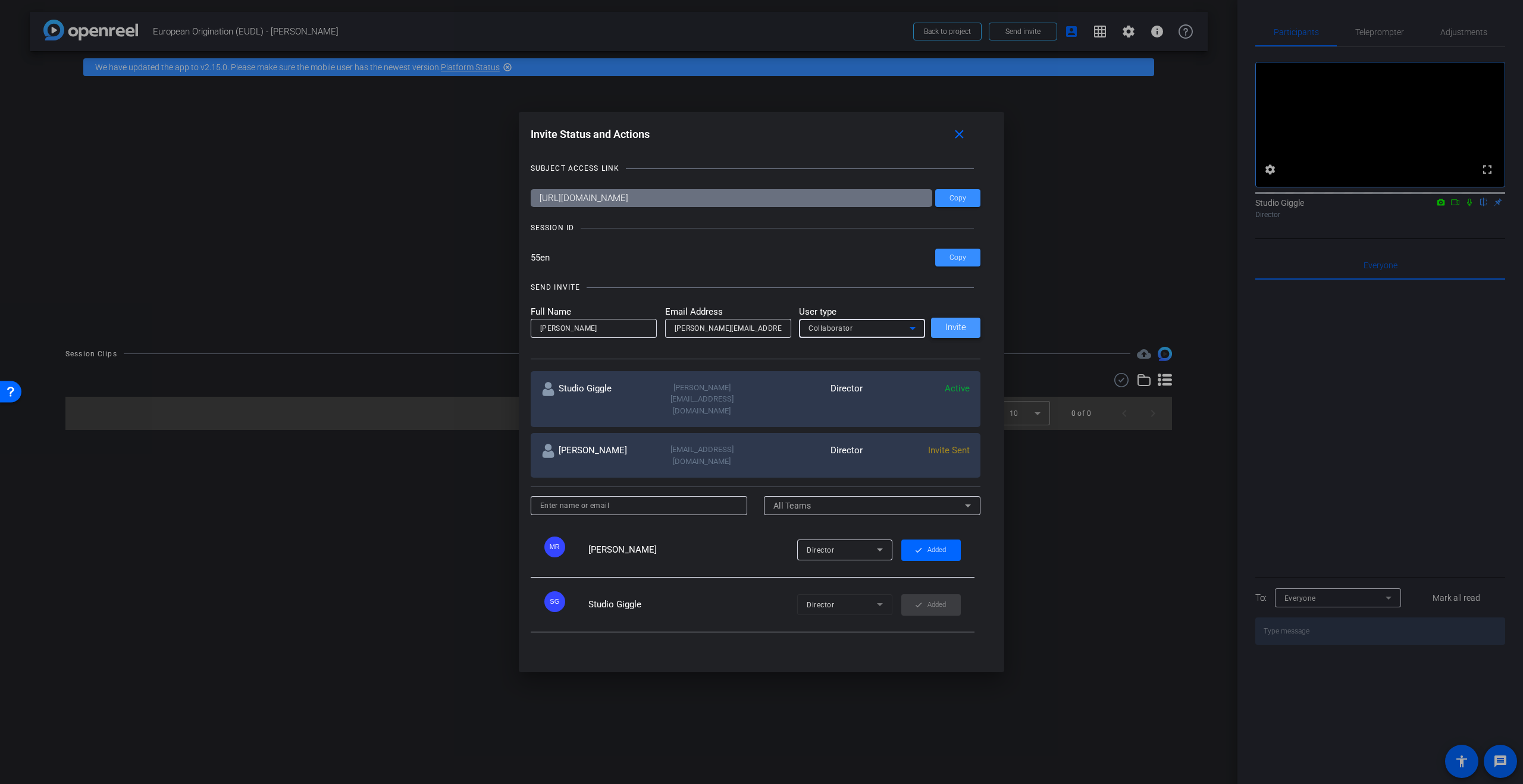
click at [943, 331] on span at bounding box center [955, 327] width 49 height 28
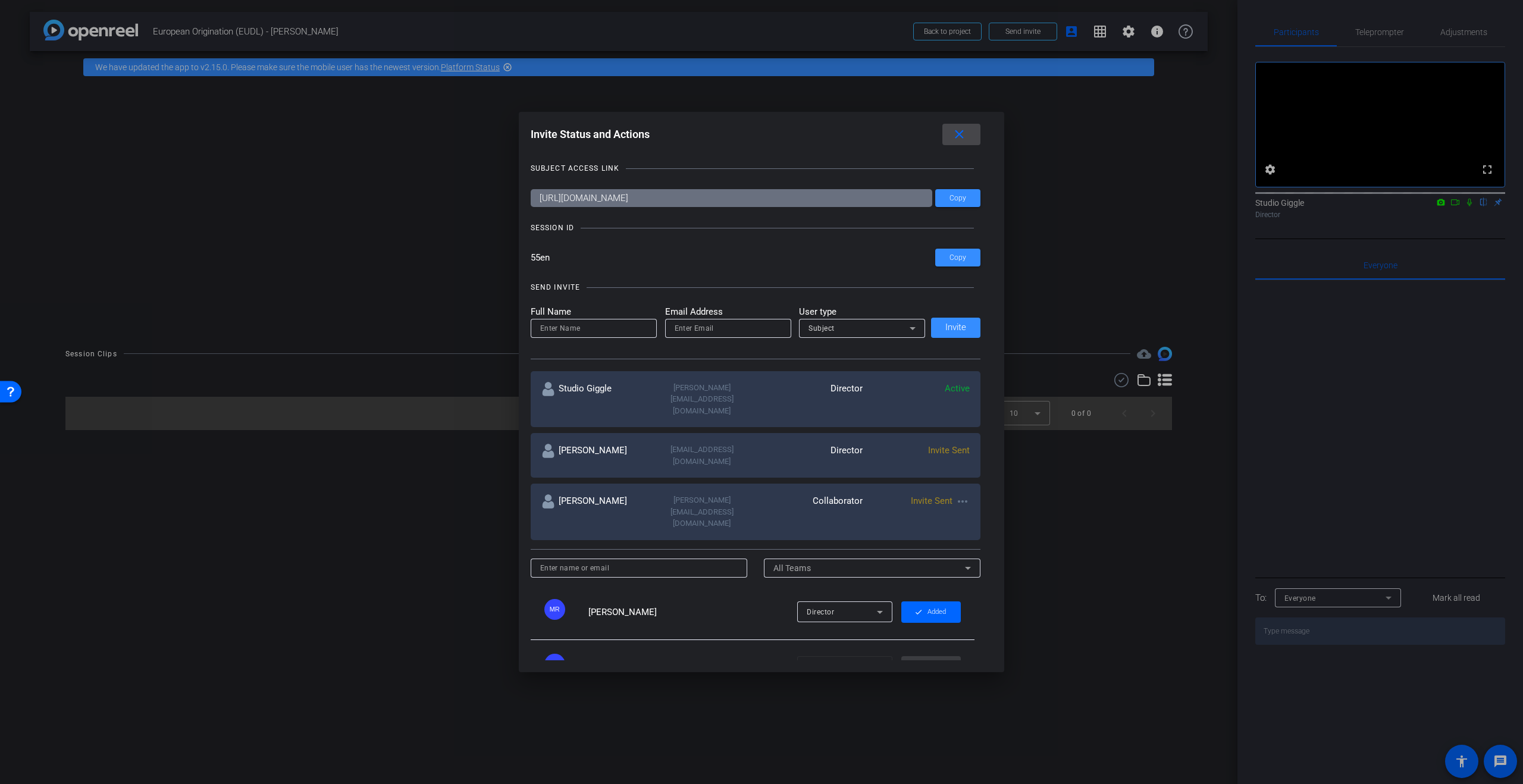
click at [963, 133] on mat-icon "close" at bounding box center [959, 134] width 15 height 15
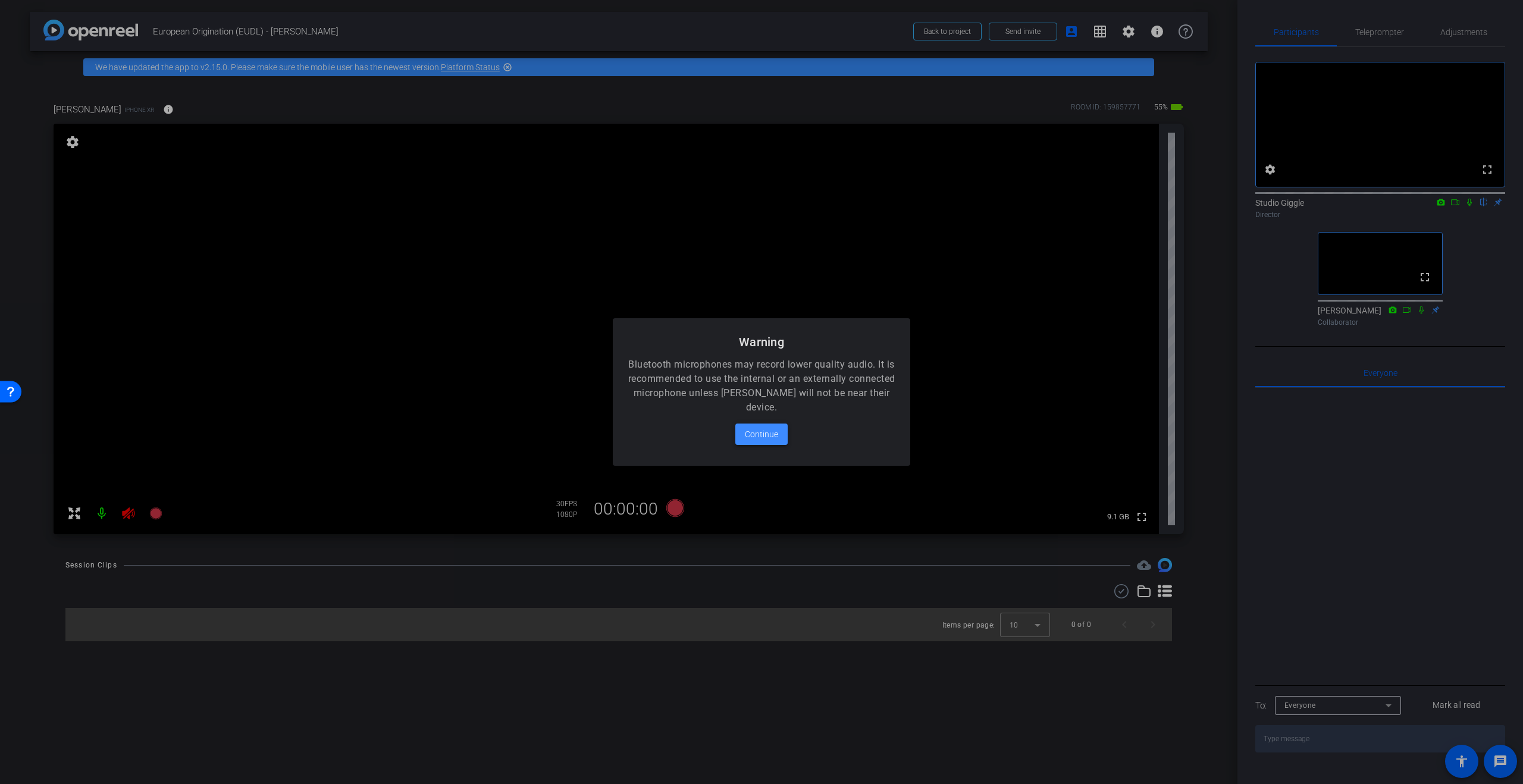
click at [756, 430] on span "Continue" at bounding box center [761, 434] width 34 height 15
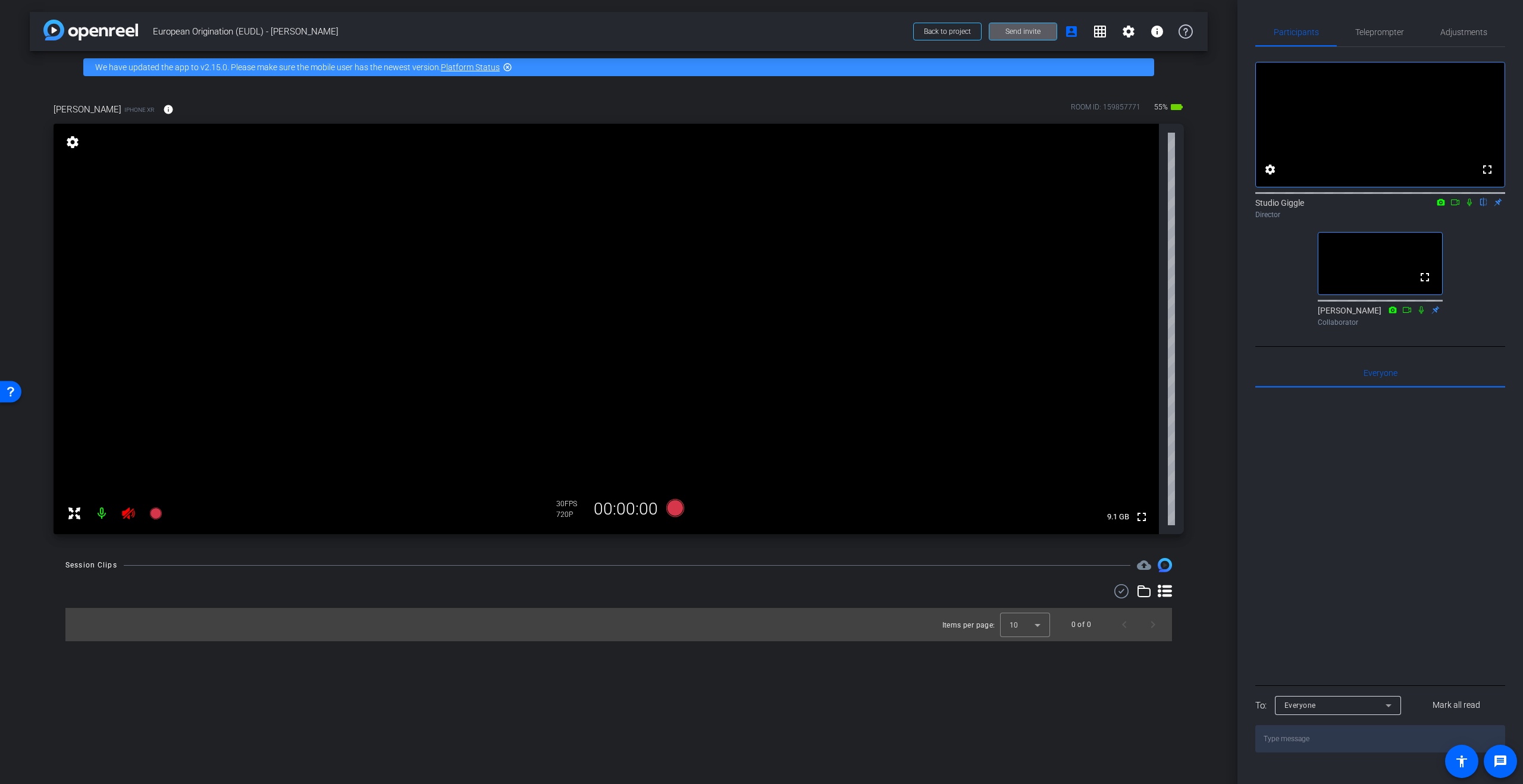
click at [130, 513] on icon at bounding box center [129, 513] width 15 height 15
click at [1393, 30] on span "Teleprompter" at bounding box center [1380, 32] width 48 height 9
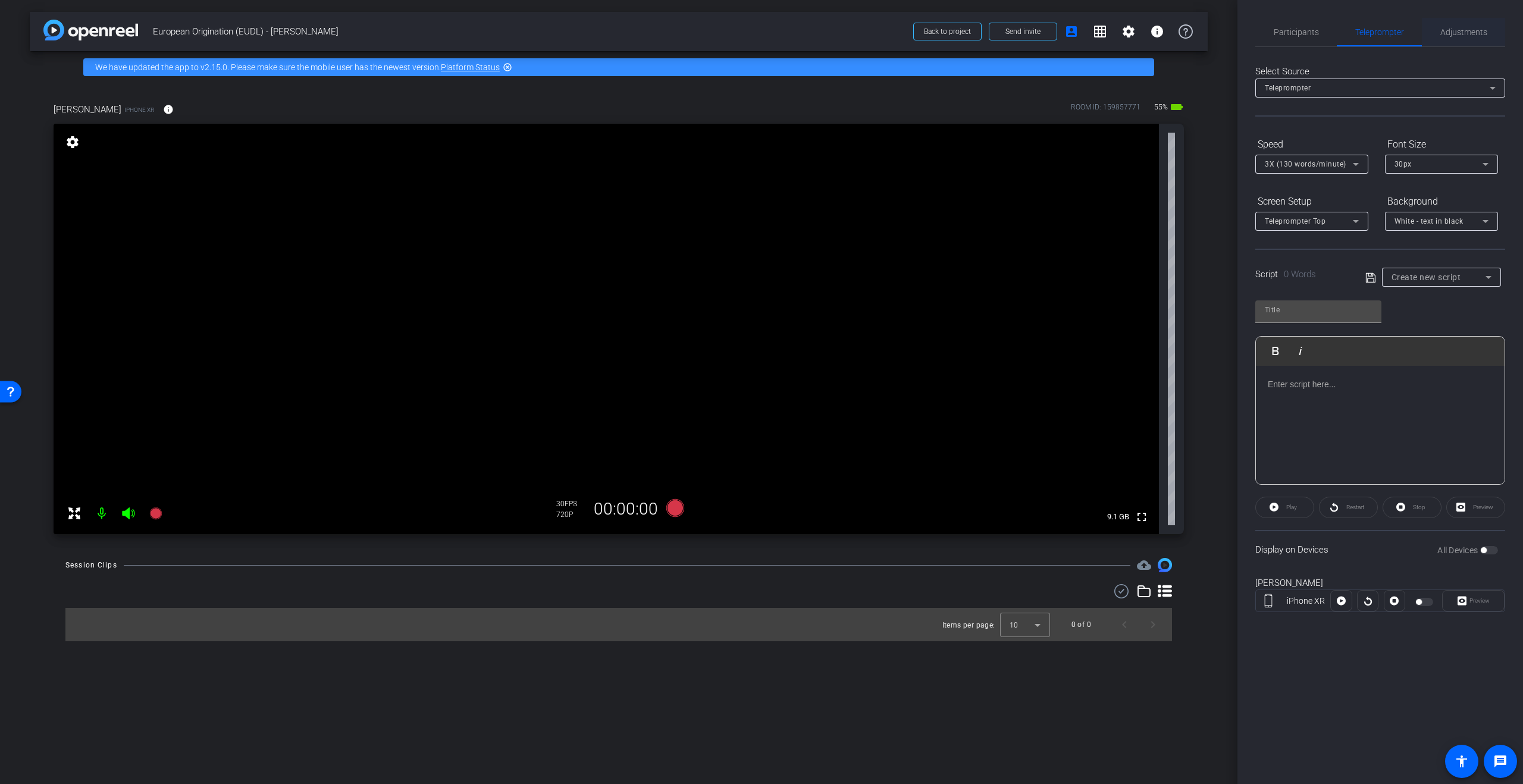
click at [1449, 32] on span "Adjustments" at bounding box center [1464, 32] width 47 height 9
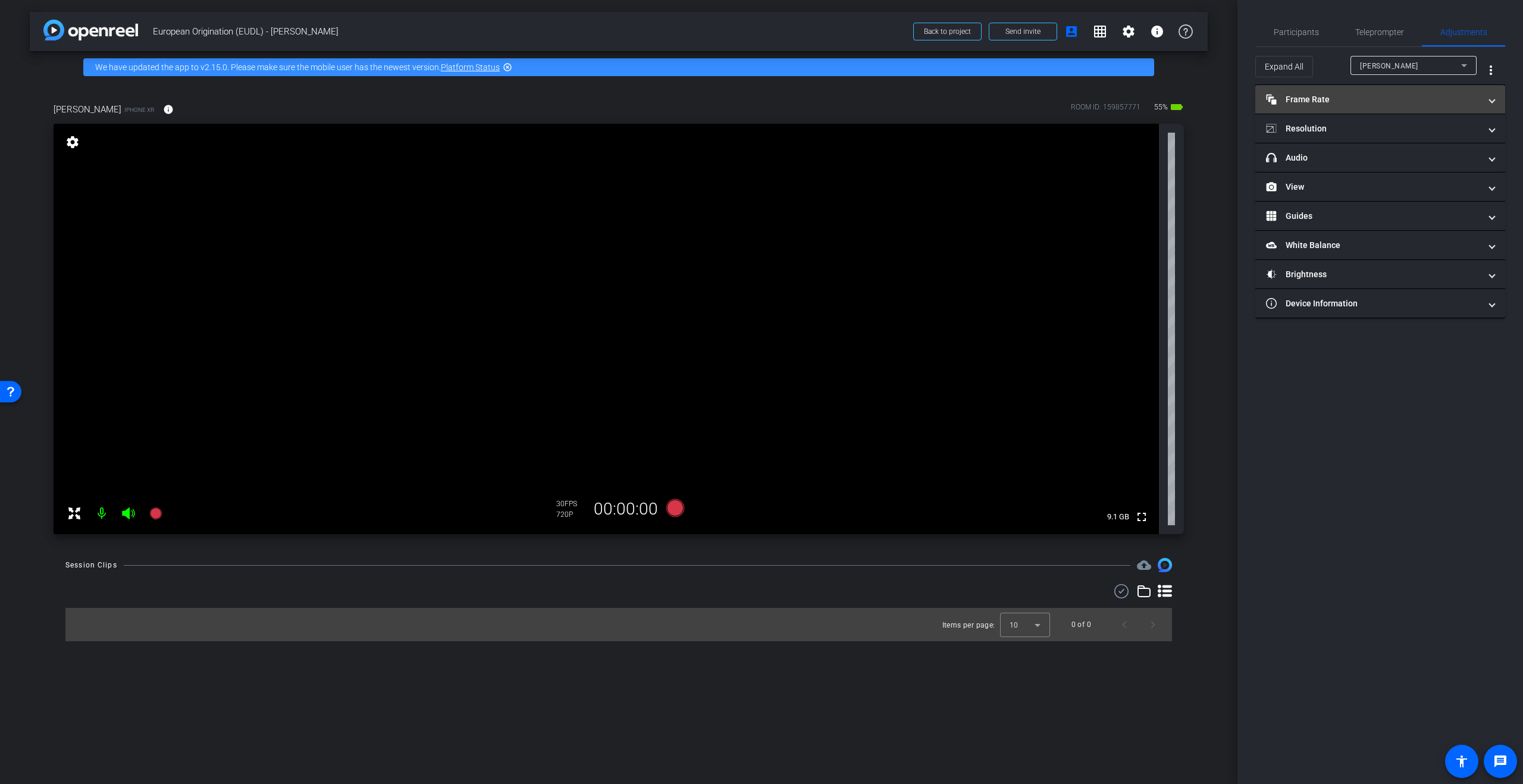
click at [1342, 99] on mat-panel-title "Frame Rate Frame Rate" at bounding box center [1374, 99] width 214 height 12
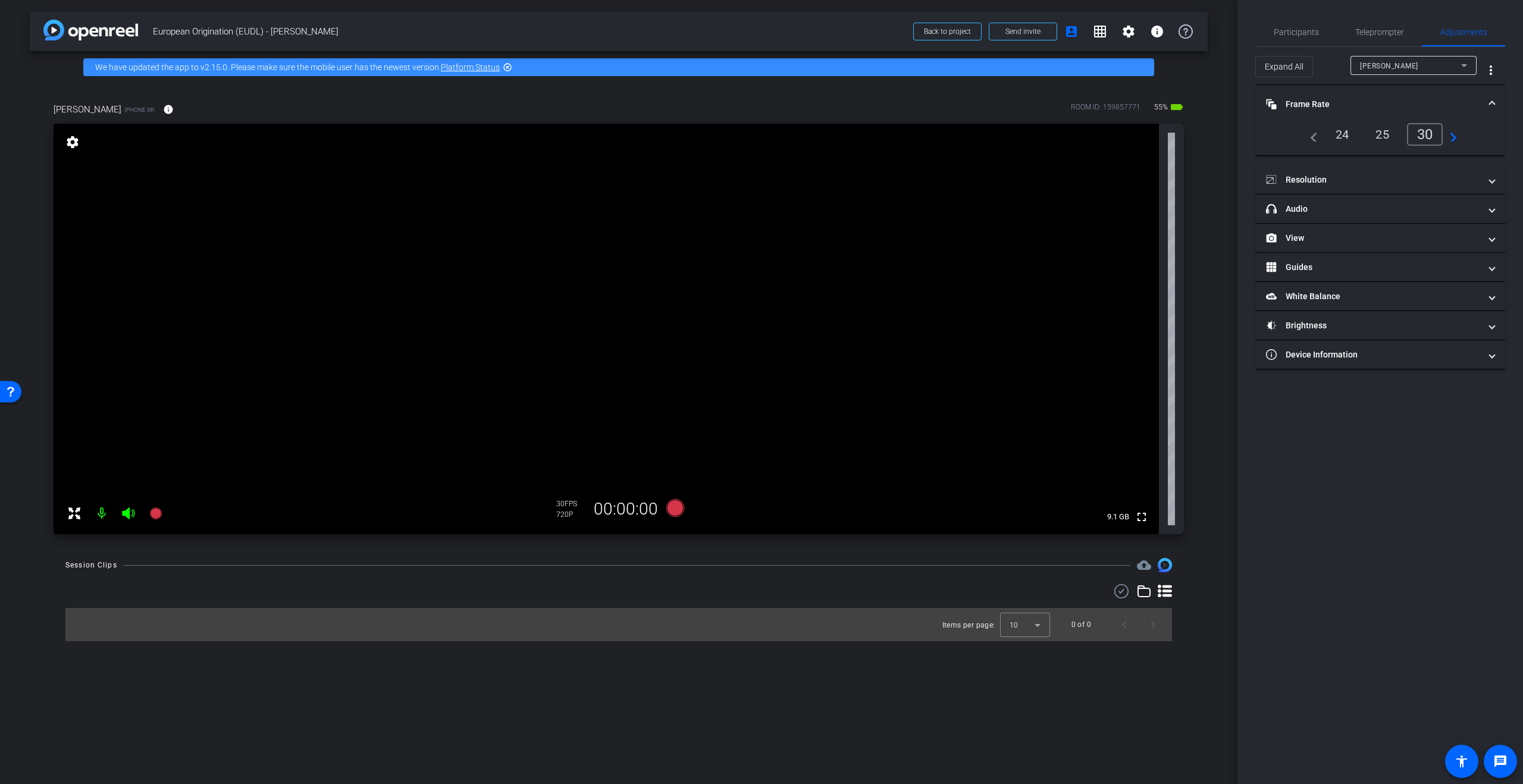
click at [1384, 135] on div "25" at bounding box center [1382, 134] width 32 height 20
click at [1383, 178] on mat-panel-title "Resolution" at bounding box center [1374, 180] width 214 height 12
click at [1413, 216] on div "1080" at bounding box center [1412, 214] width 45 height 20
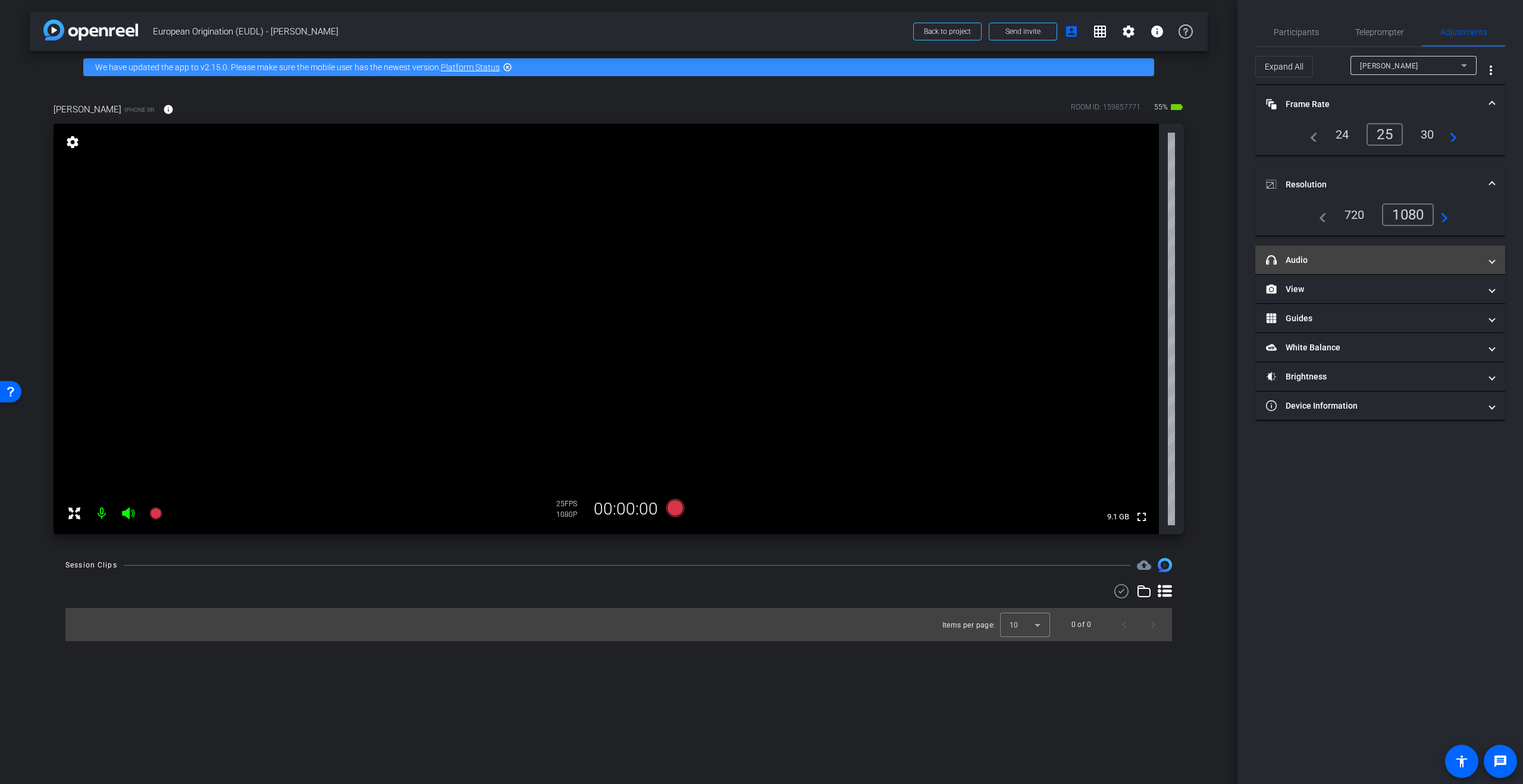
click at [1403, 257] on mat-panel-title "headphone icon Audio" at bounding box center [1374, 260] width 214 height 12
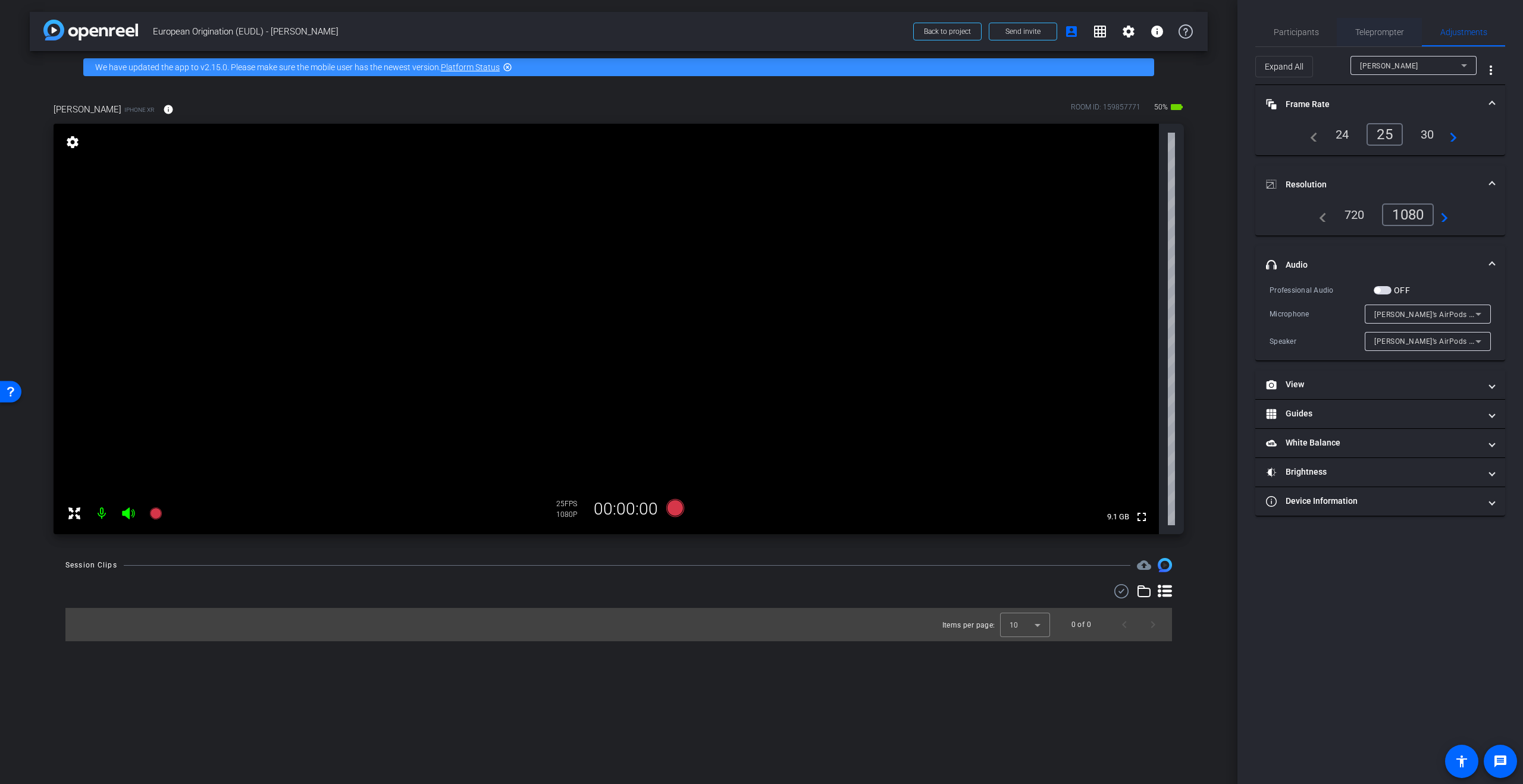
click at [1375, 36] on span "Teleprompter" at bounding box center [1380, 32] width 48 height 9
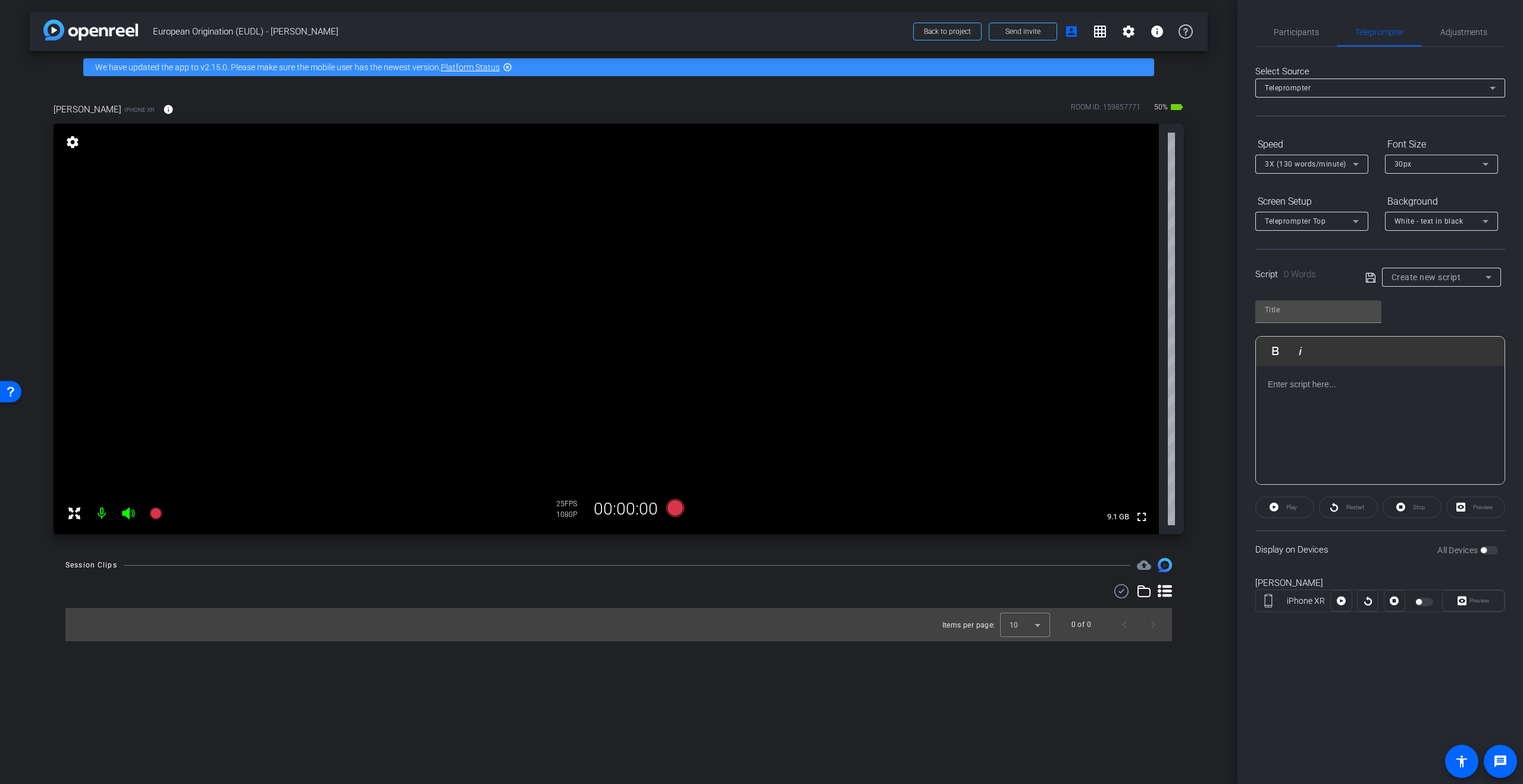
click at [1467, 277] on div "Create new script" at bounding box center [1438, 277] width 94 height 15
click at [1441, 341] on span "Alessio Di Vito" at bounding box center [1422, 338] width 60 height 15
type input "Alessio Di Vito"
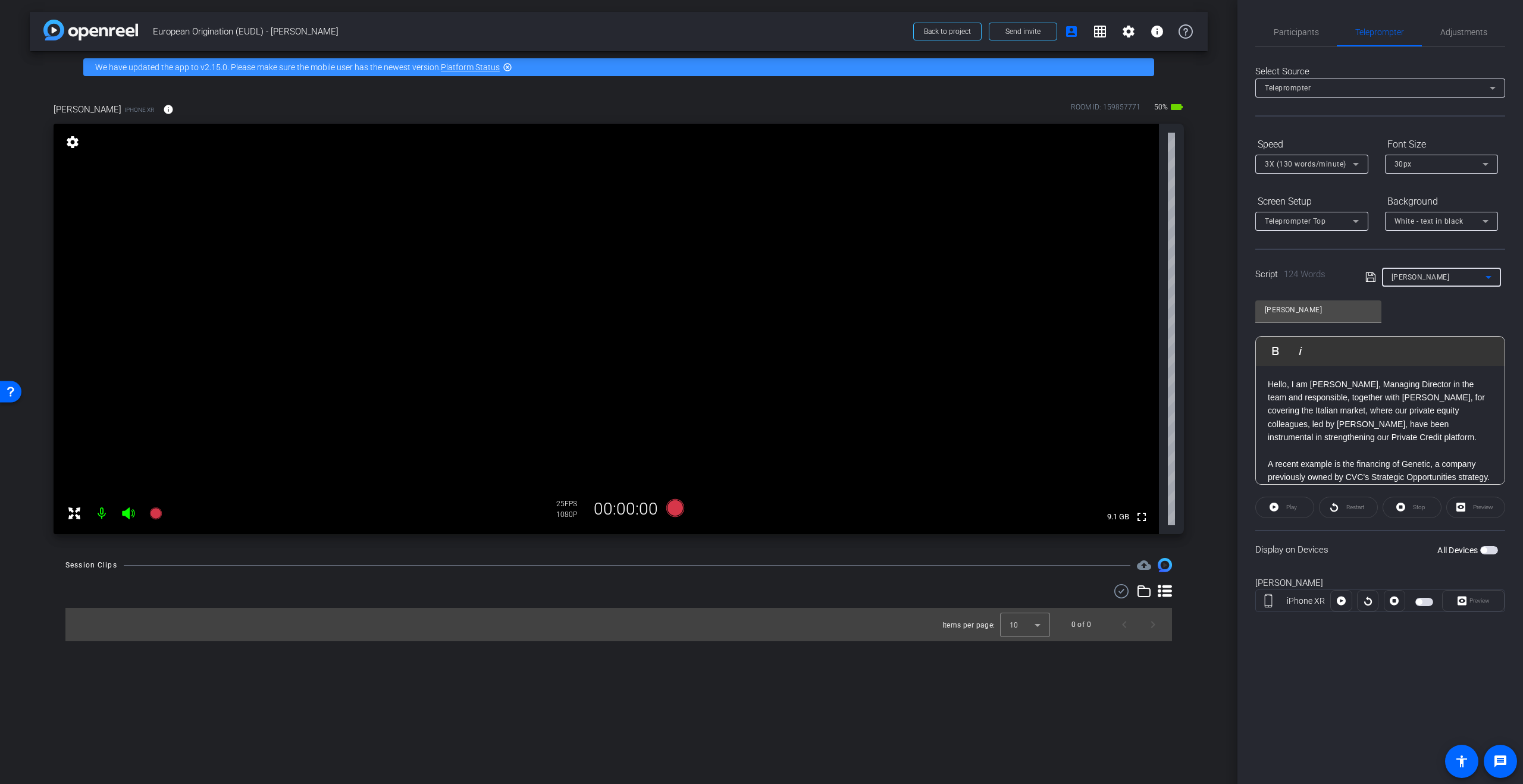
click at [1421, 602] on span "button" at bounding box center [1418, 602] width 6 height 6
click at [1431, 599] on span "button" at bounding box center [1425, 602] width 18 height 9
click at [1299, 34] on span "Participants" at bounding box center [1297, 32] width 45 height 9
